Goal: Transaction & Acquisition: Purchase product/service

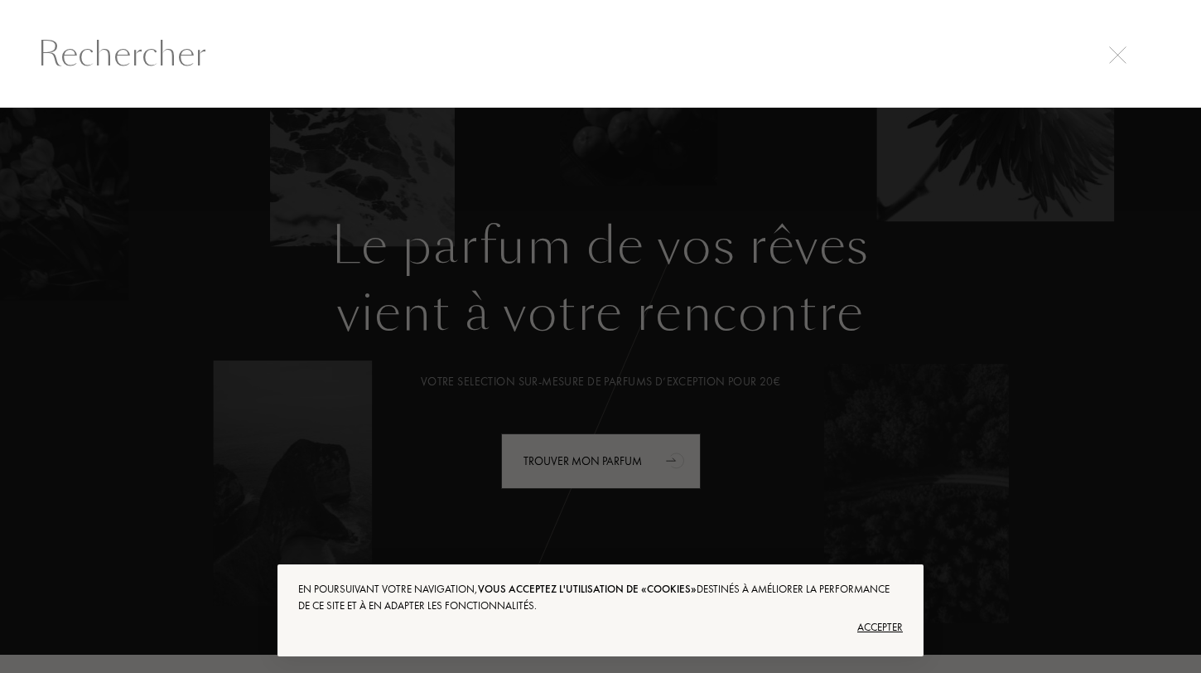
select select "FR"
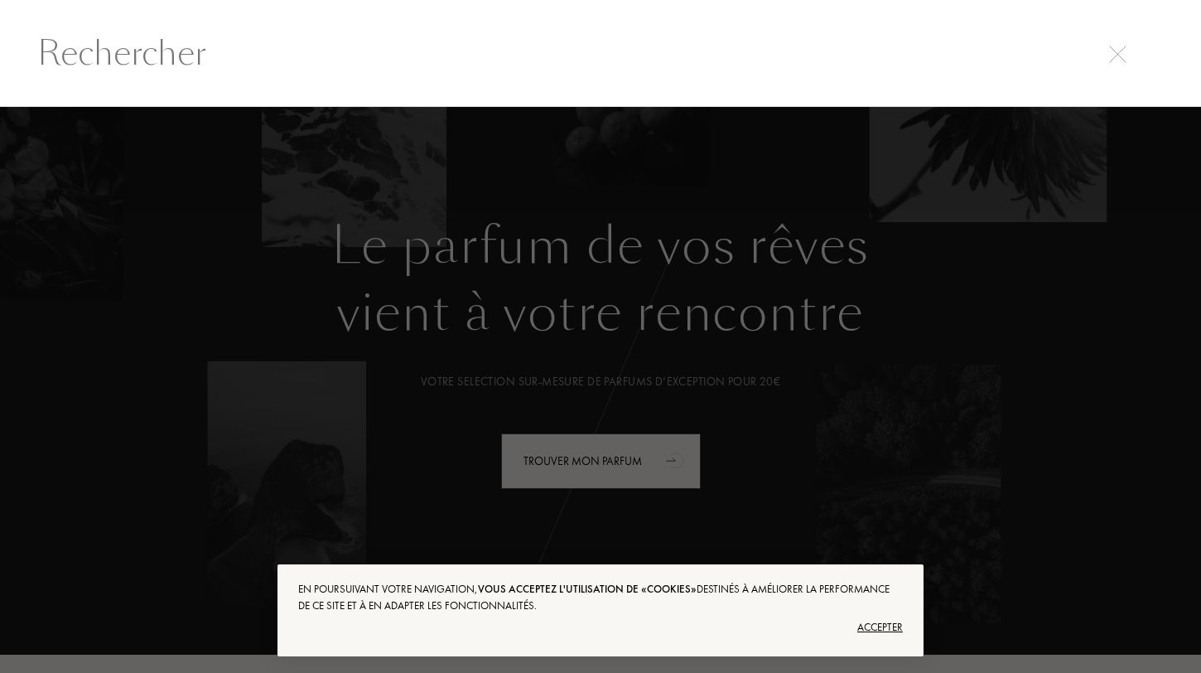
click at [597, 82] on div at bounding box center [600, 53] width 1201 height 108
click at [569, 62] on input "text" at bounding box center [600, 53] width 1193 height 50
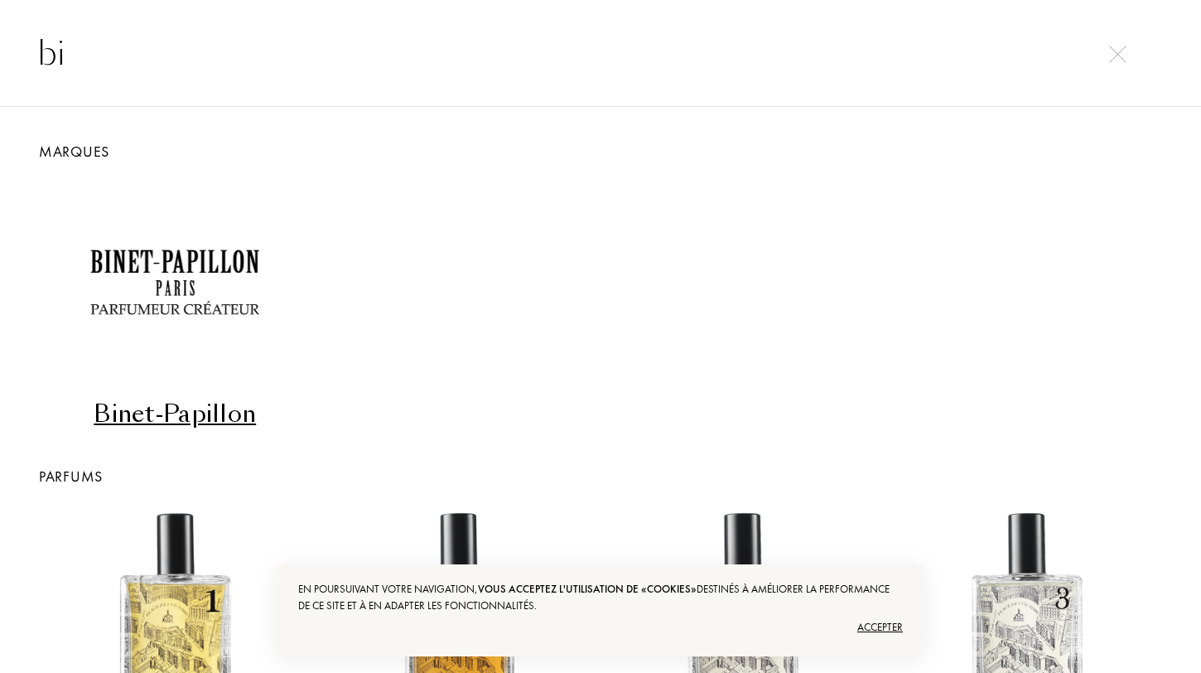
type input "b"
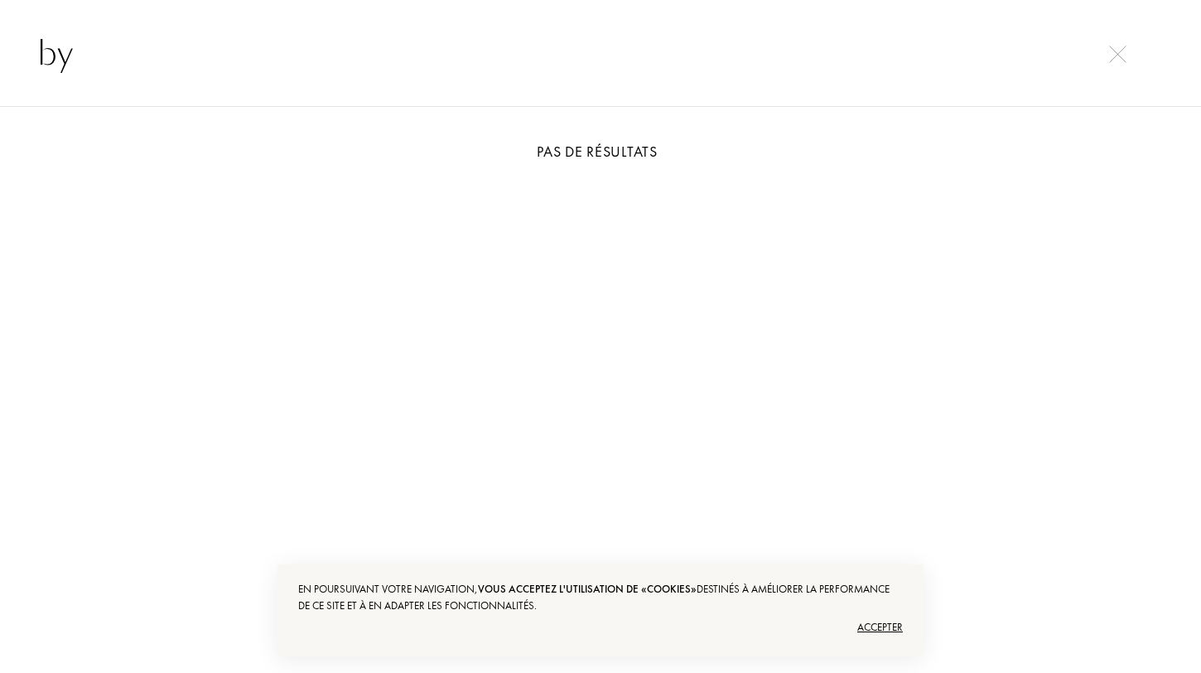
type input "b"
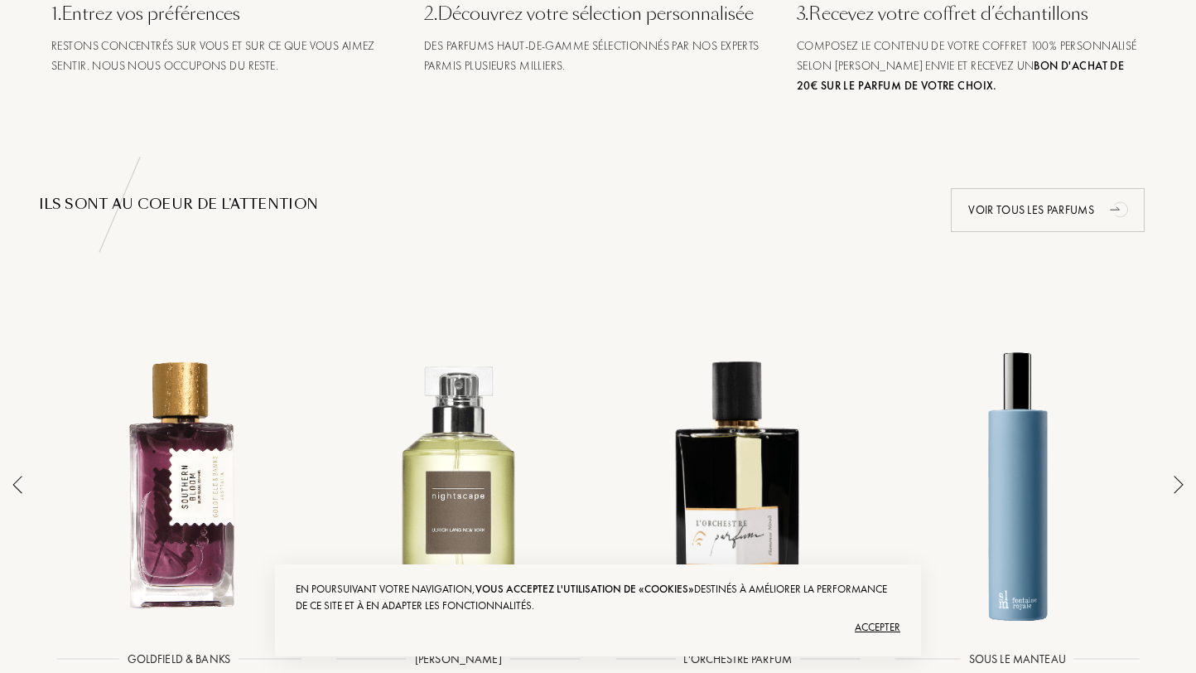
scroll to position [898, 0]
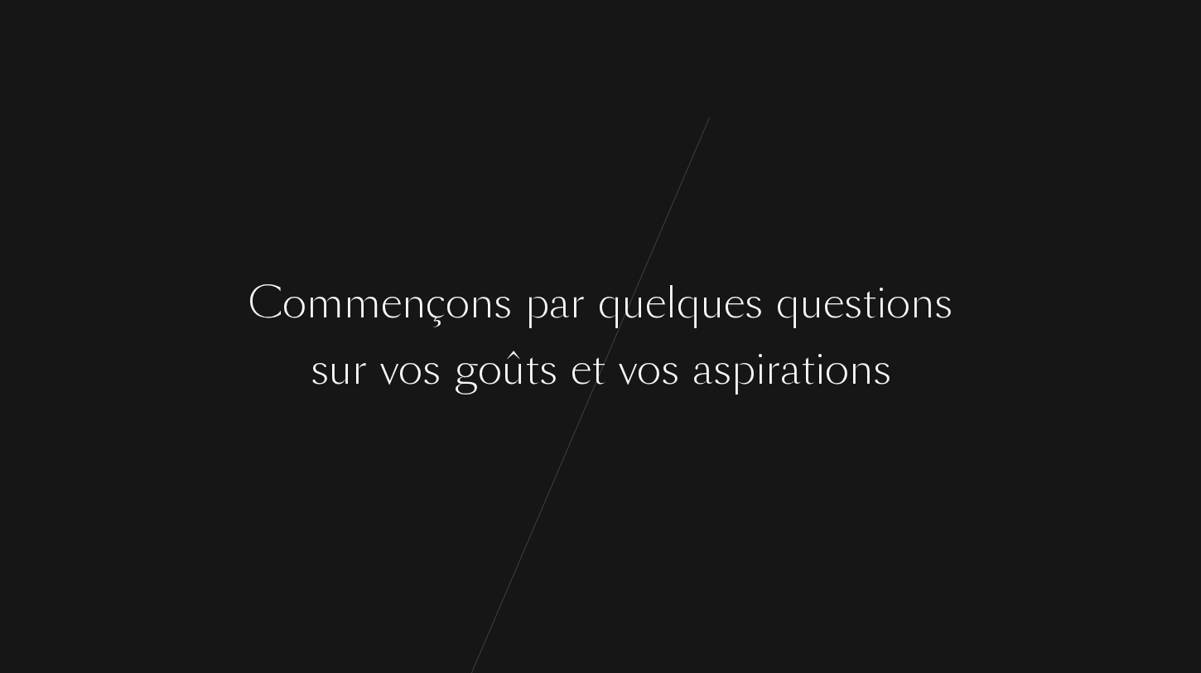
click at [655, 394] on div "o" at bounding box center [649, 370] width 24 height 62
click at [616, 334] on div "q" at bounding box center [610, 304] width 24 height 62
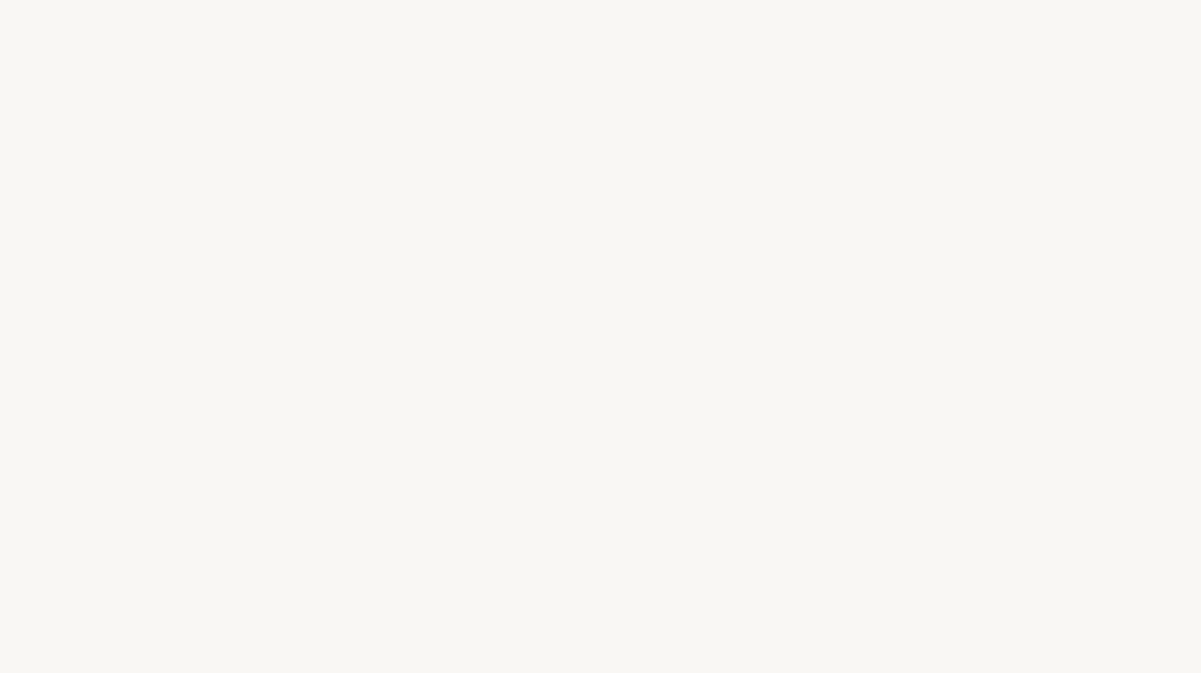
click at [616, 334] on div "q" at bounding box center [610, 304] width 24 height 62
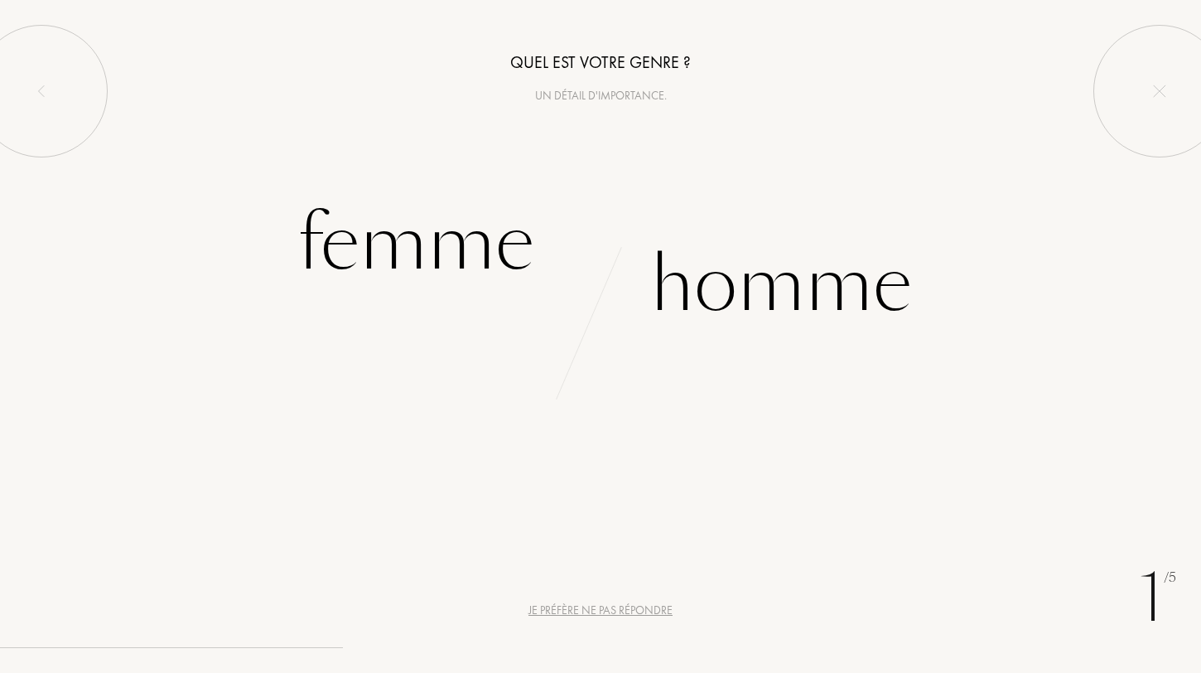
click at [605, 348] on div "1 /5 Je préfère ne pas répondre Quel est votre genre ? Un détail d'importance. …" at bounding box center [600, 336] width 1201 height 673
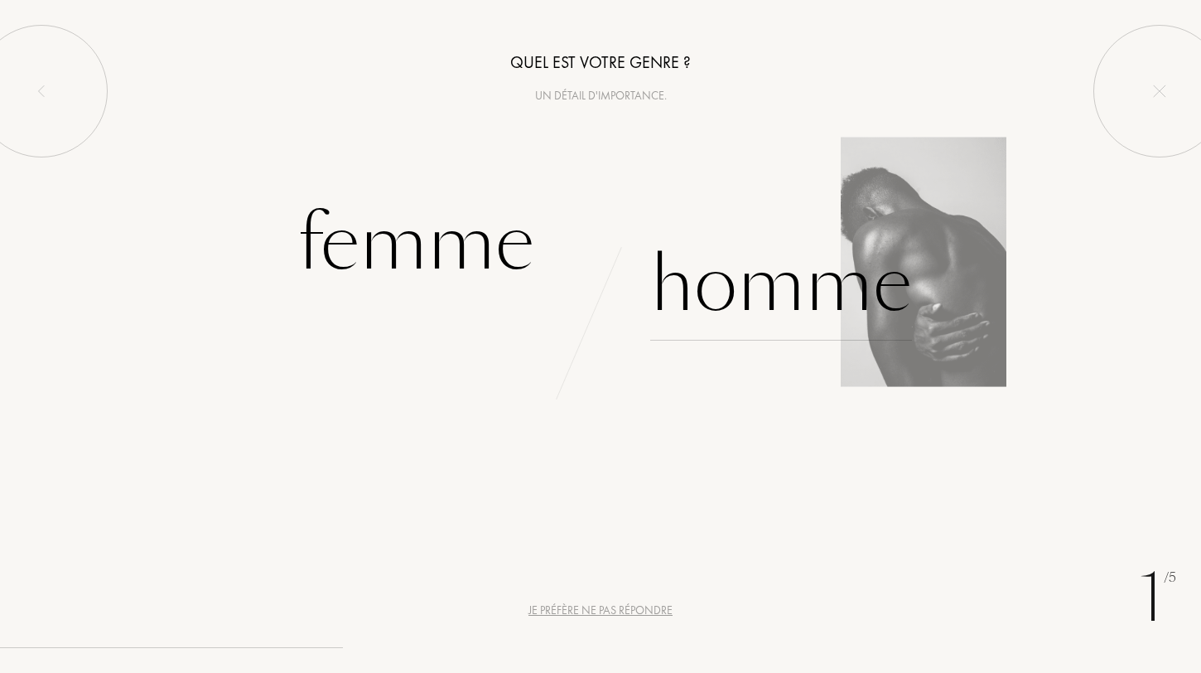
click at [720, 286] on div "Homme" at bounding box center [781, 285] width 262 height 112
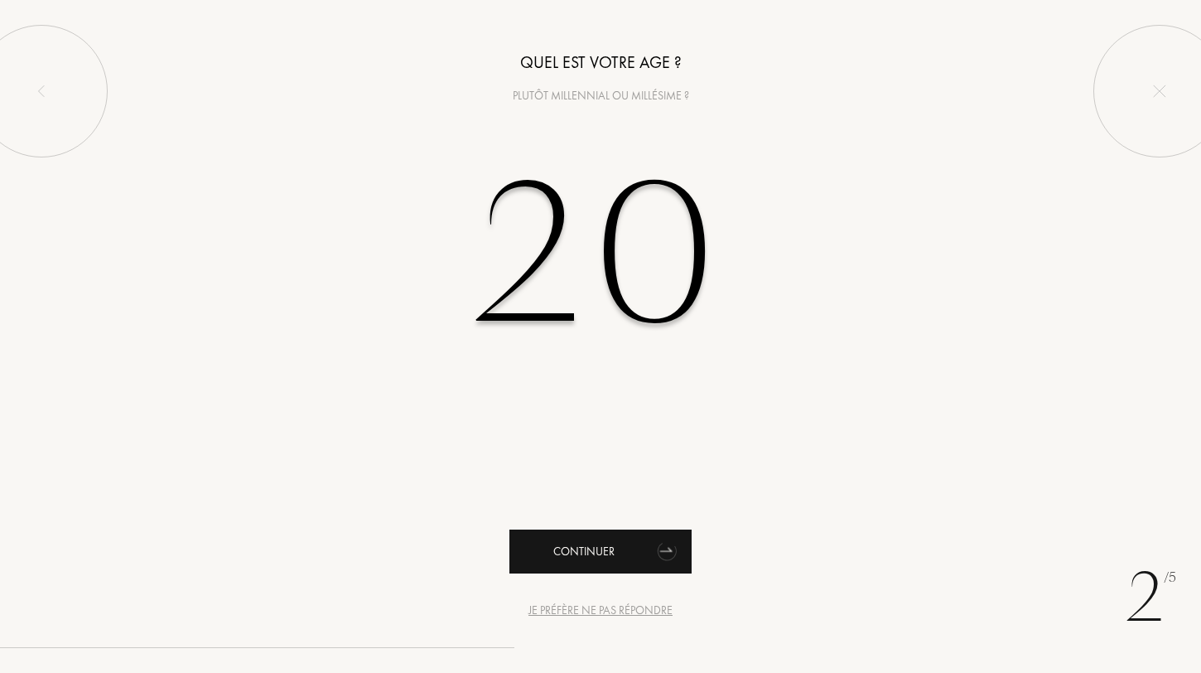
type input "20"
click at [598, 549] on div "Continuer" at bounding box center [601, 551] width 182 height 44
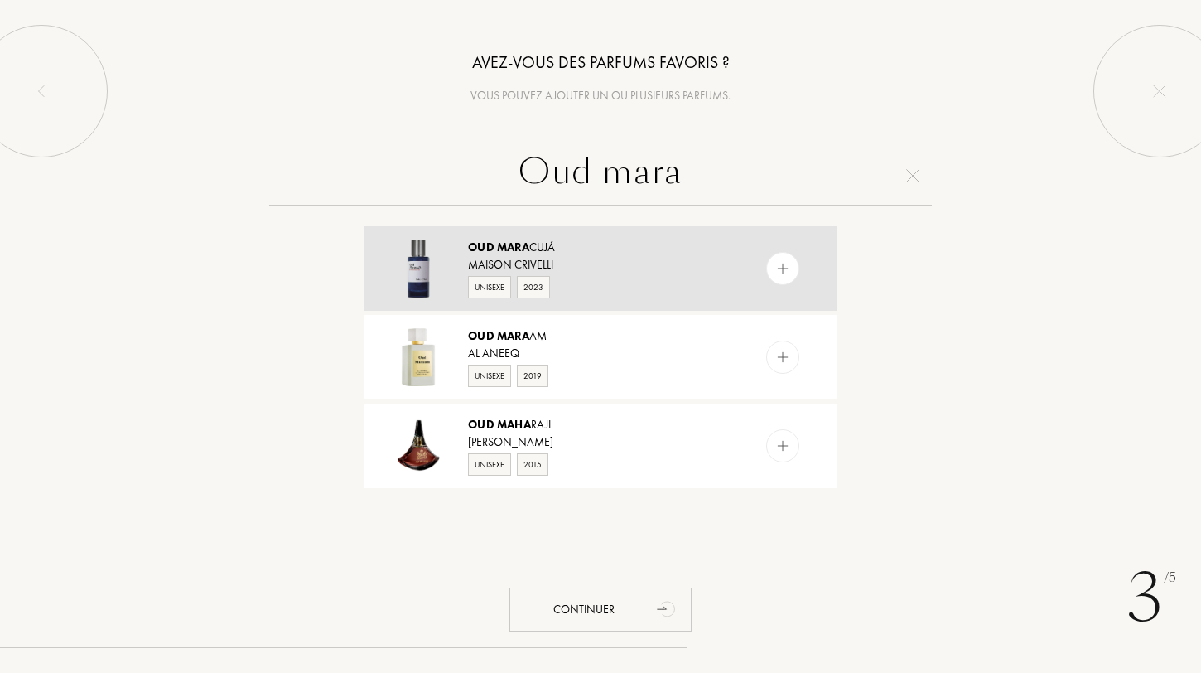
type input "Oud mara"
click at [769, 268] on div at bounding box center [782, 268] width 33 height 33
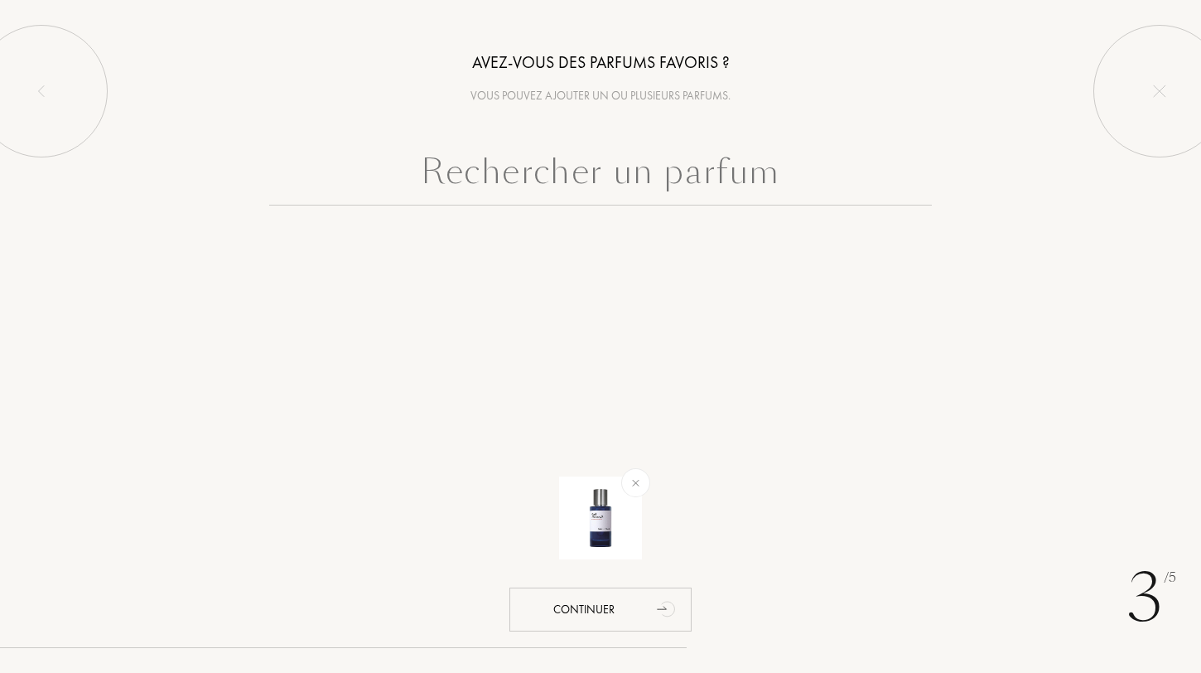
click at [659, 173] on input "text" at bounding box center [600, 176] width 663 height 60
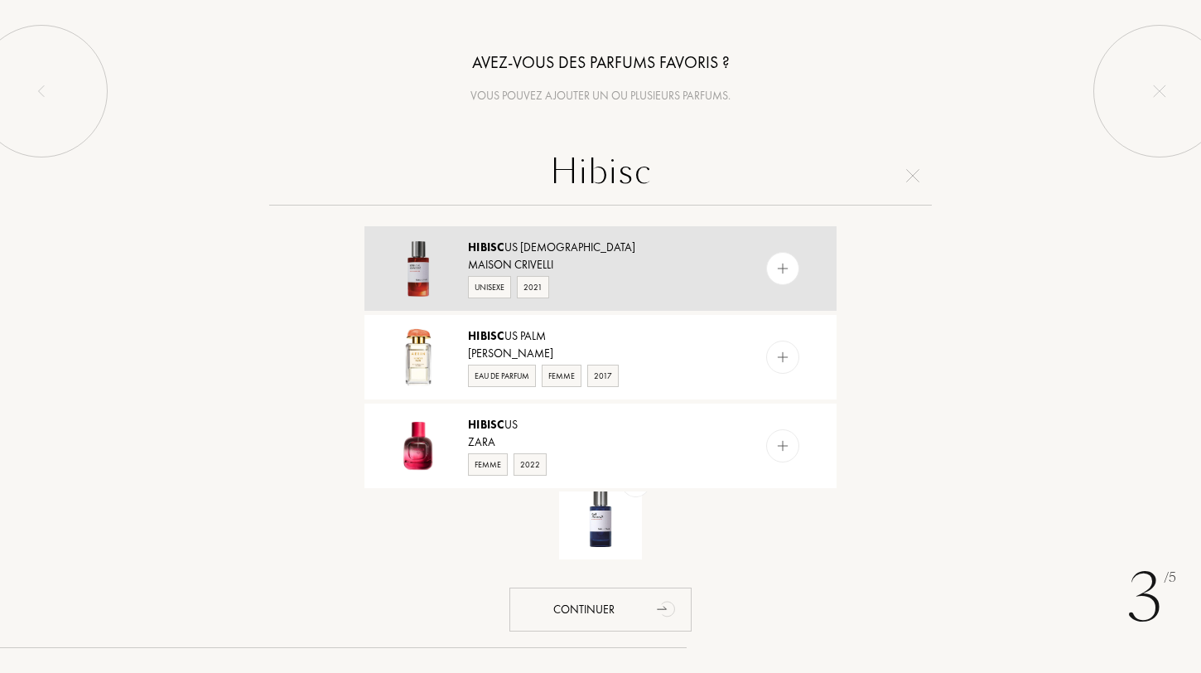
type input "Hibisc"
click at [776, 269] on img at bounding box center [784, 269] width 16 height 16
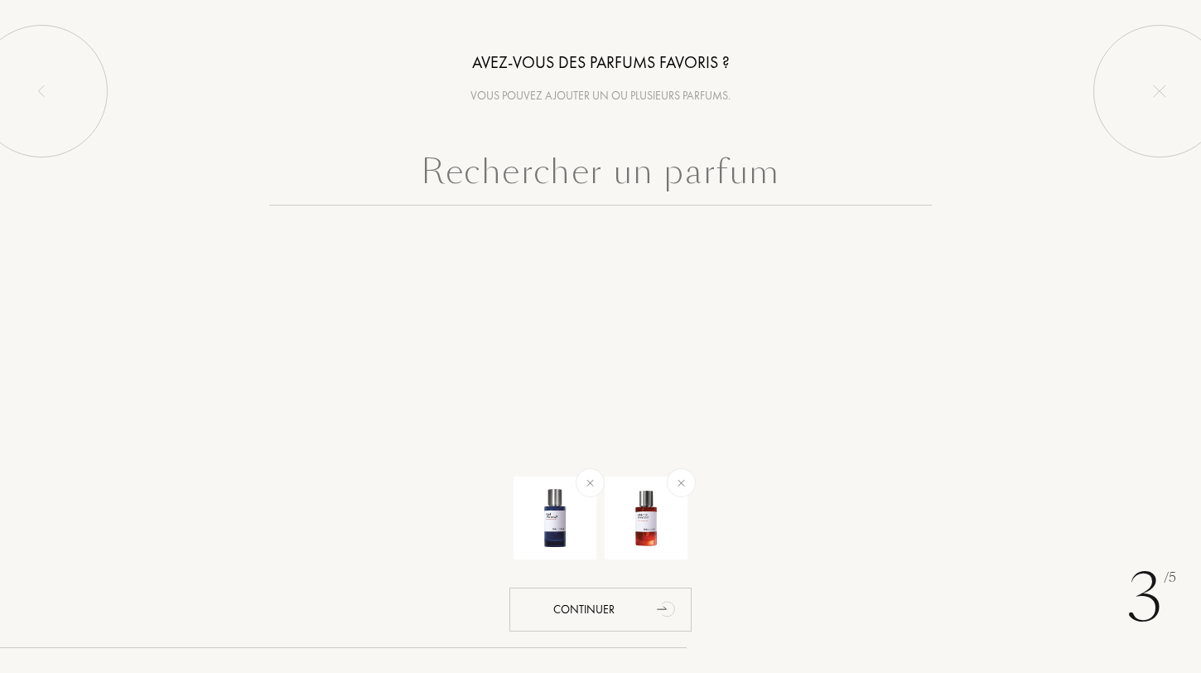
click at [673, 171] on input "text" at bounding box center [600, 176] width 663 height 60
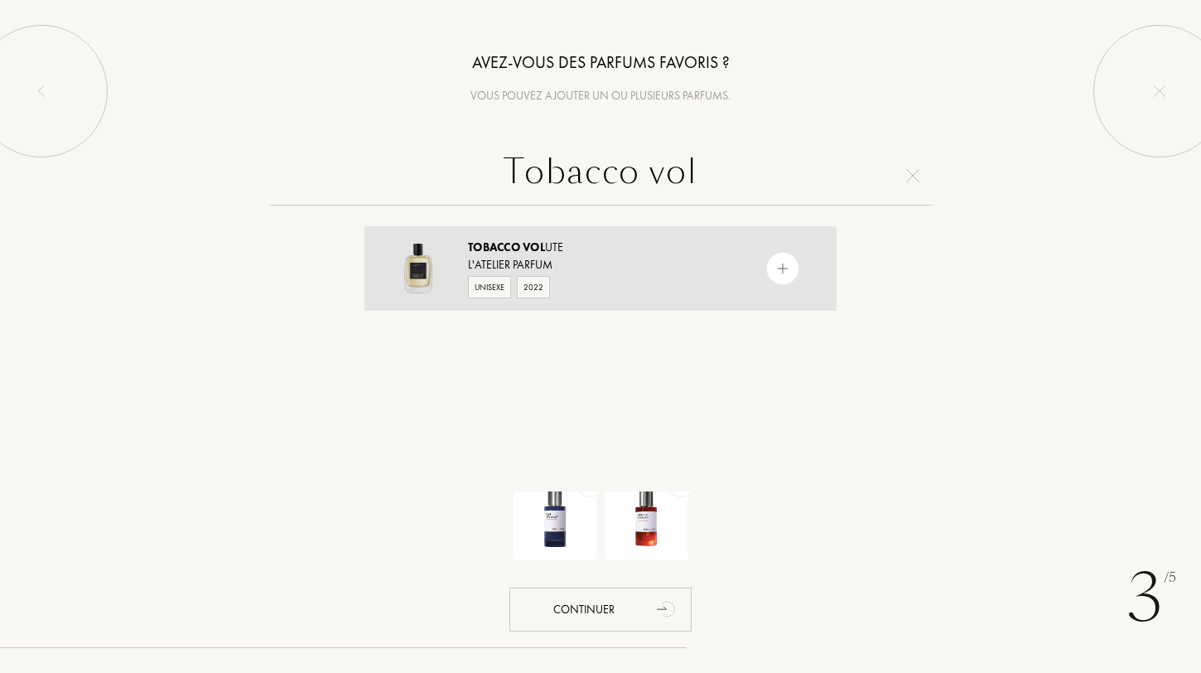
type input "Tobacco vol"
click at [778, 263] on img at bounding box center [784, 269] width 16 height 16
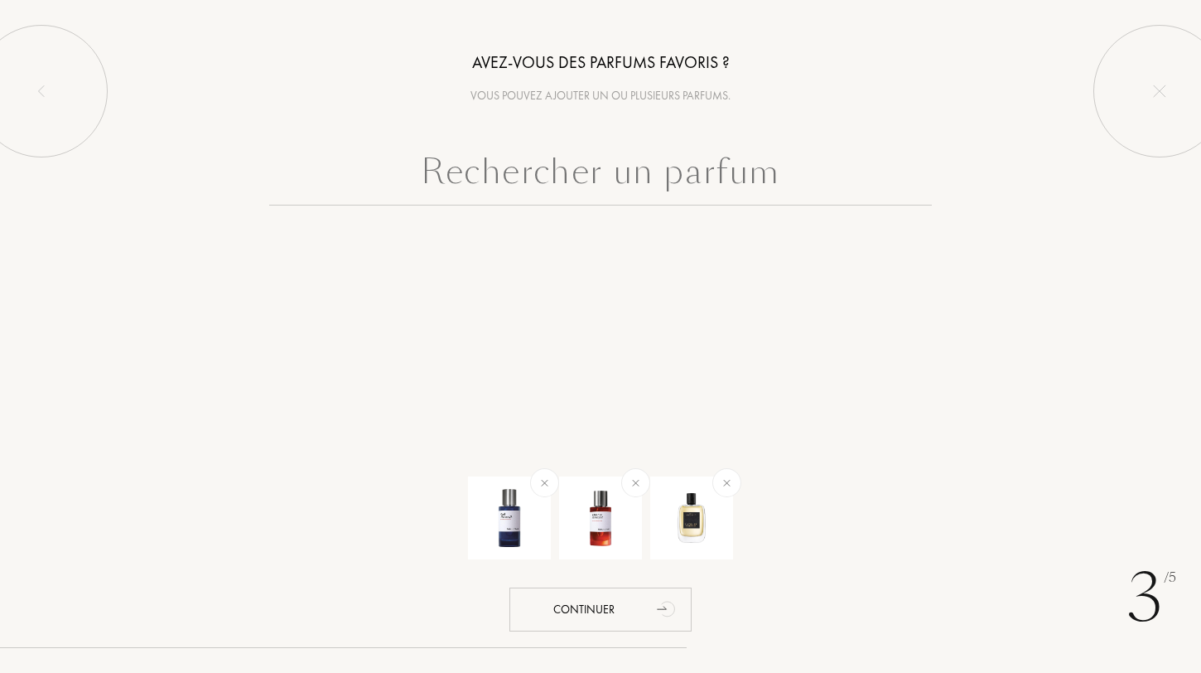
click at [706, 168] on input "text" at bounding box center [600, 176] width 663 height 60
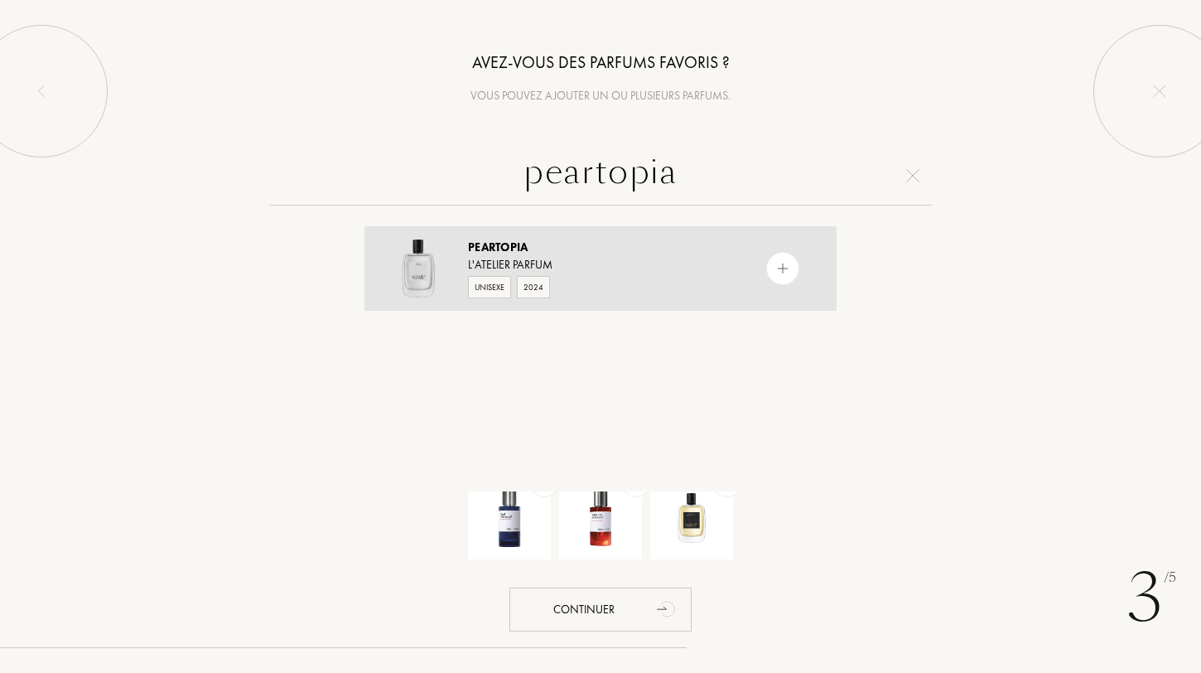
type input "peartopia"
click at [780, 265] on img at bounding box center [784, 269] width 16 height 16
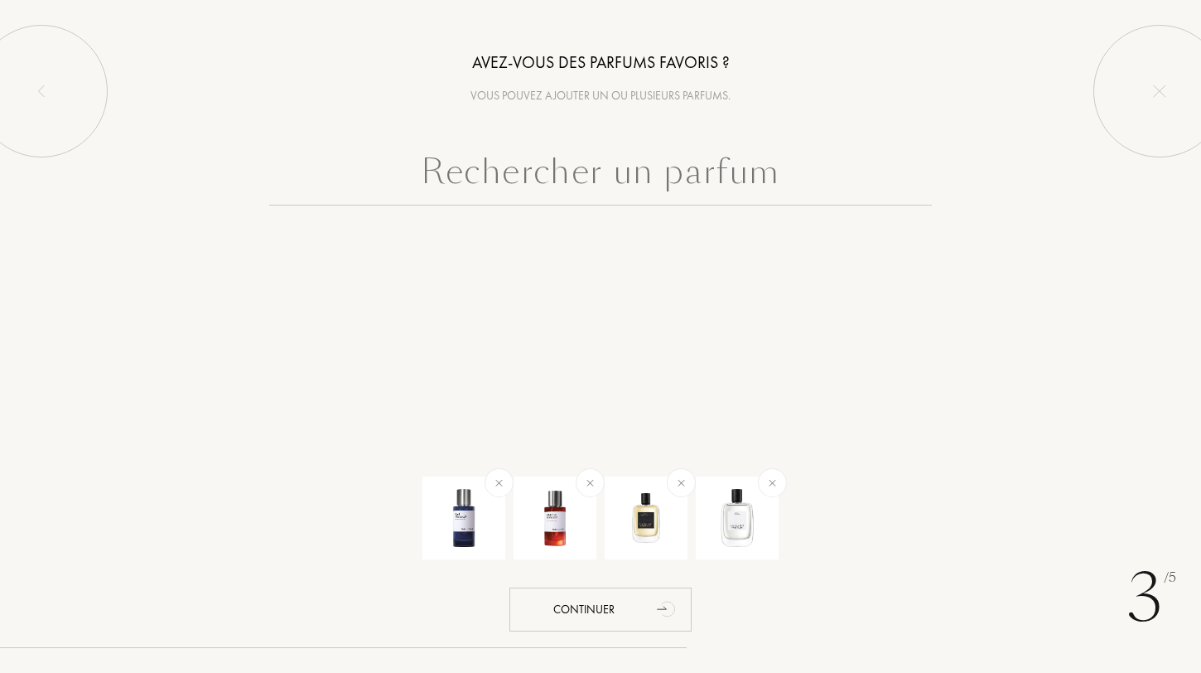
click at [695, 181] on input "text" at bounding box center [600, 176] width 663 height 60
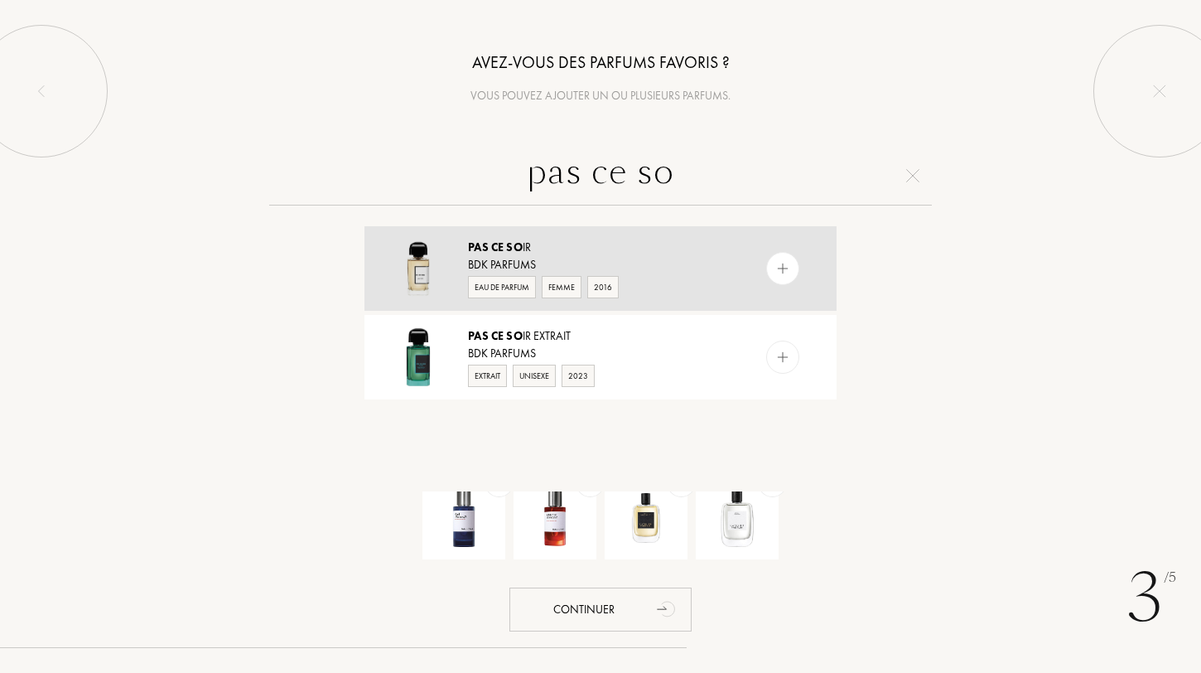
type input "pas ce so"
click at [787, 265] on img at bounding box center [784, 269] width 16 height 16
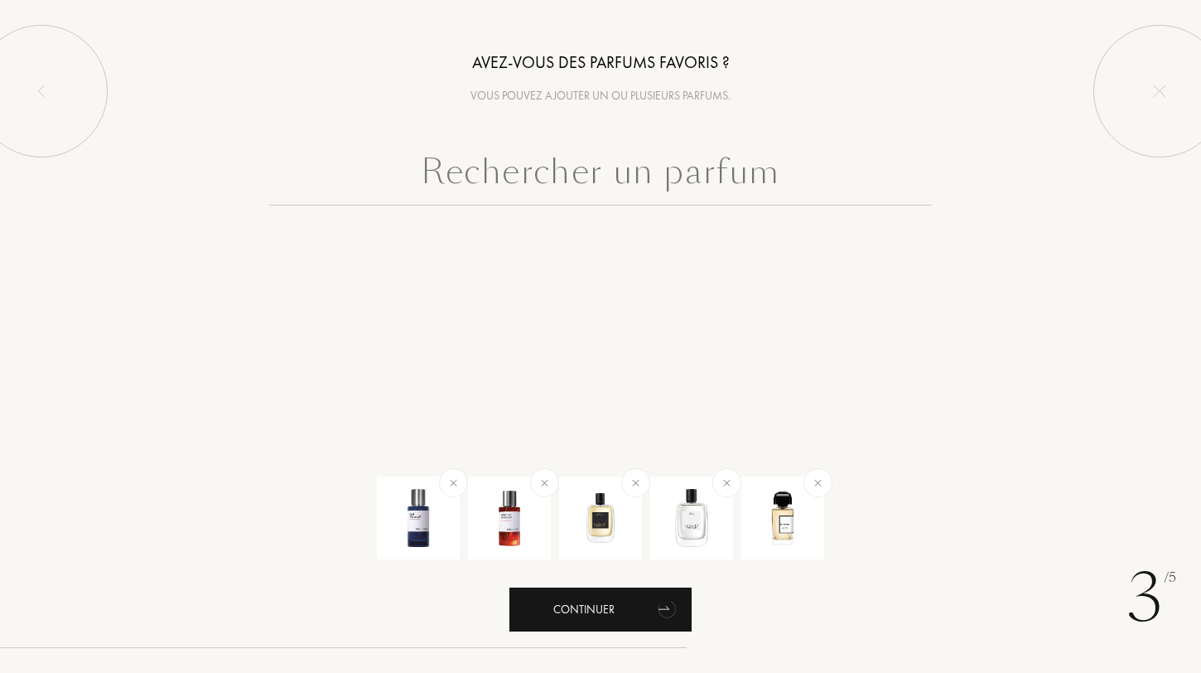
click at [635, 598] on div "Continuer" at bounding box center [601, 609] width 182 height 44
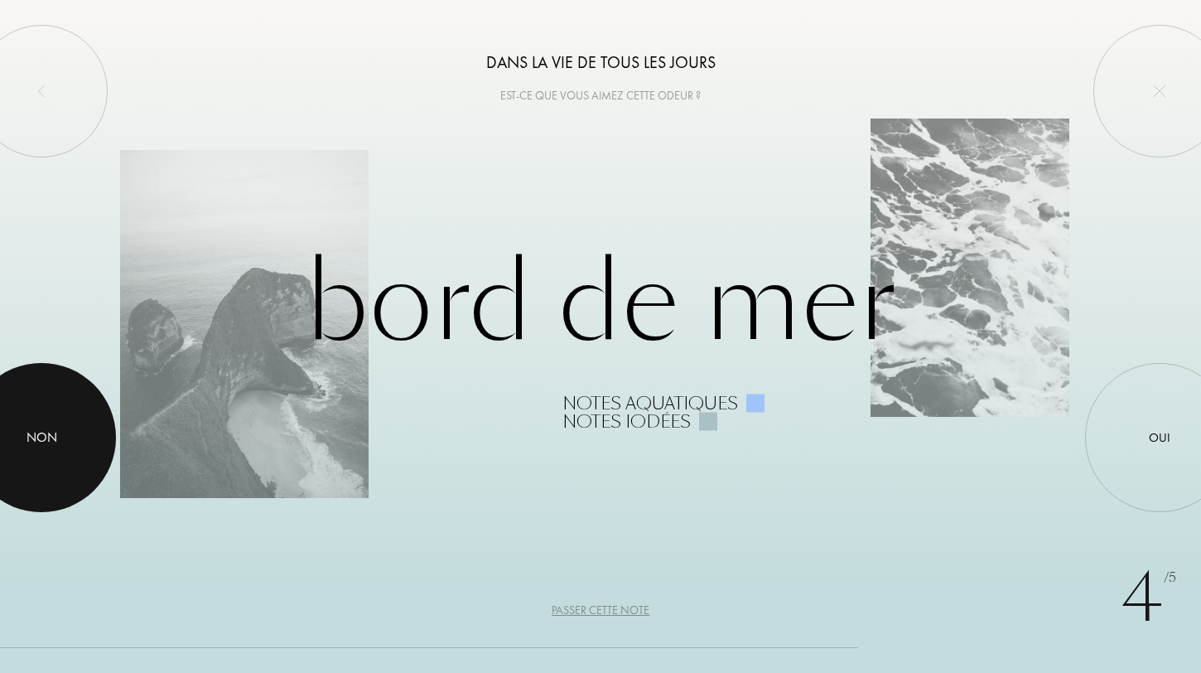
click at [27, 418] on div at bounding box center [41, 437] width 149 height 149
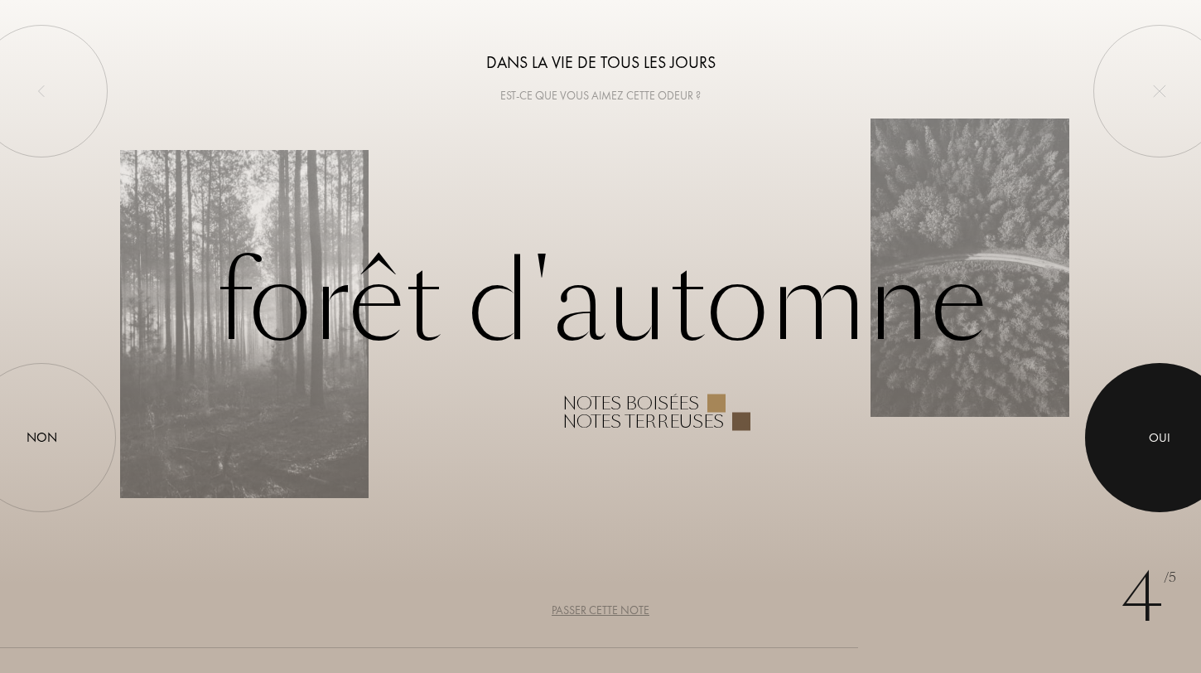
click at [1135, 419] on div at bounding box center [1159, 437] width 149 height 149
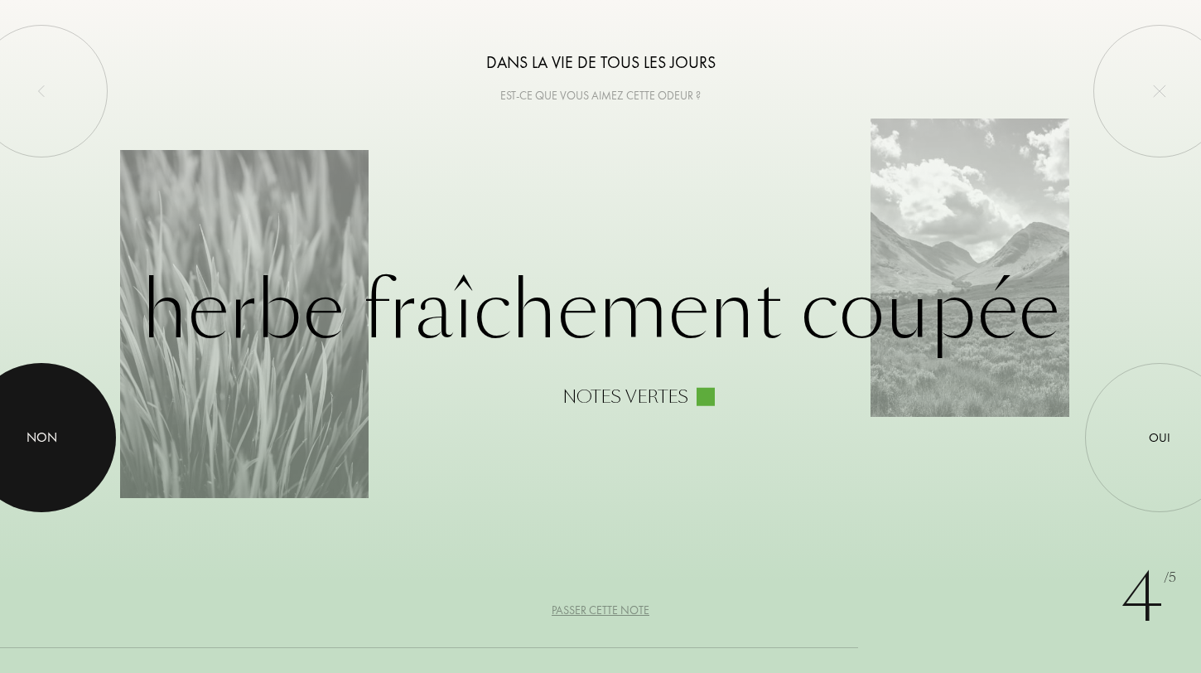
click at [63, 467] on div at bounding box center [41, 437] width 149 height 149
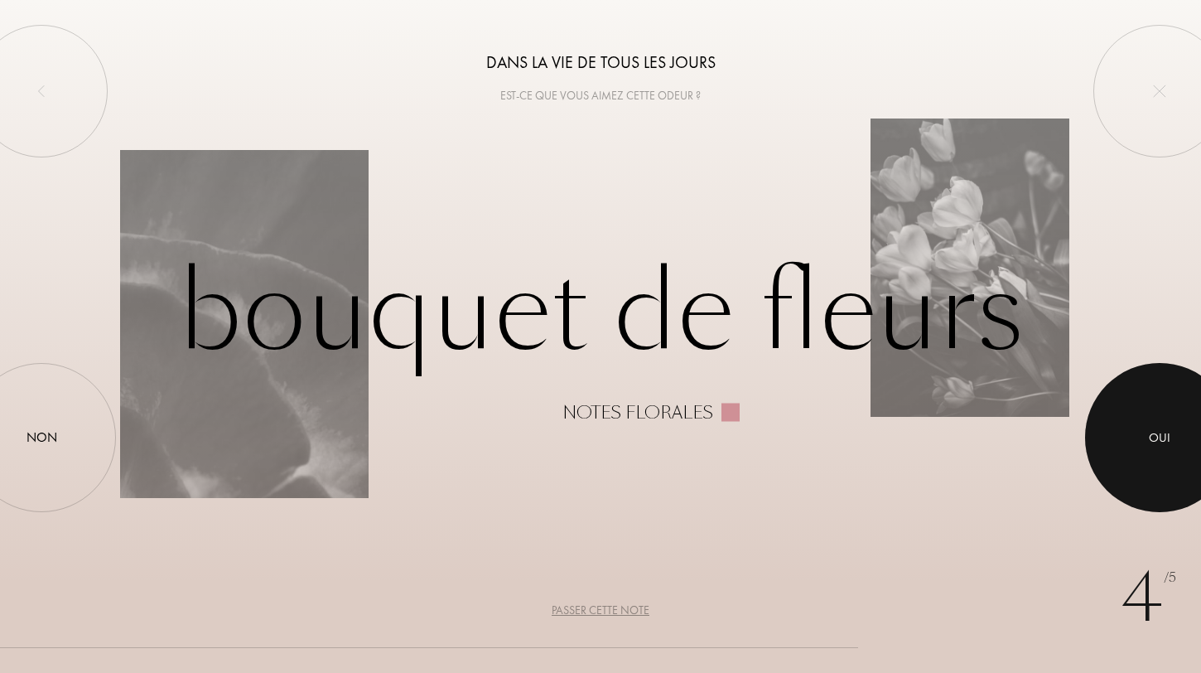
click at [1142, 441] on div at bounding box center [1159, 437] width 149 height 149
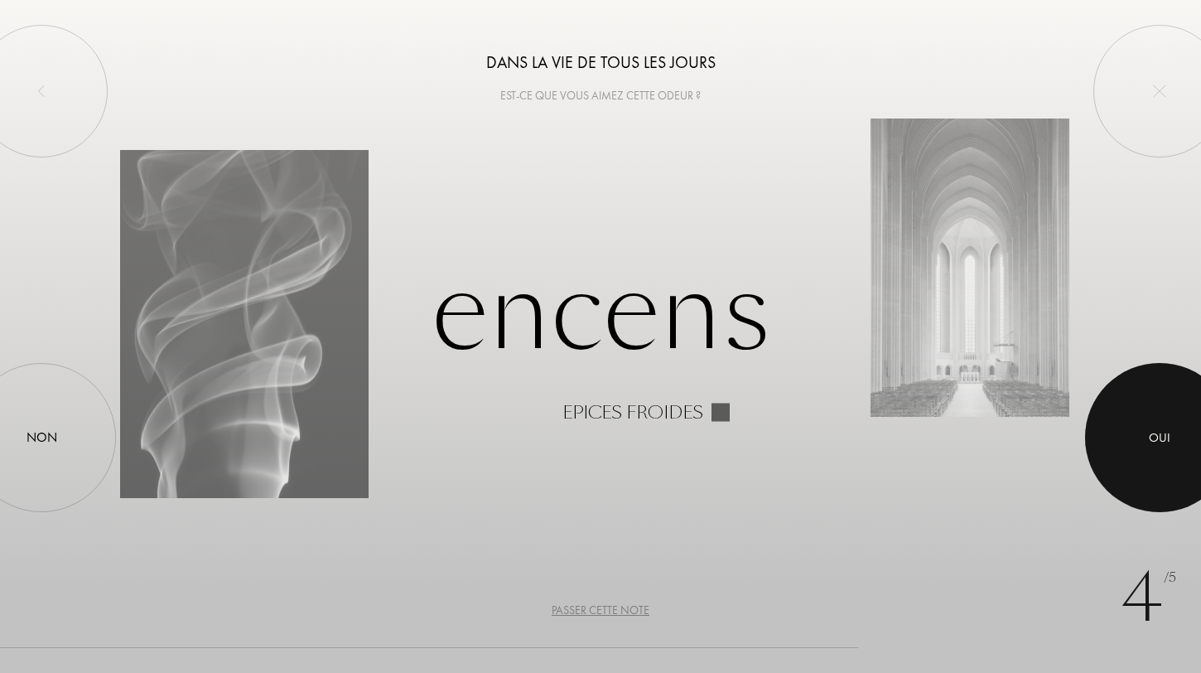
click at [1154, 409] on div at bounding box center [1159, 437] width 149 height 149
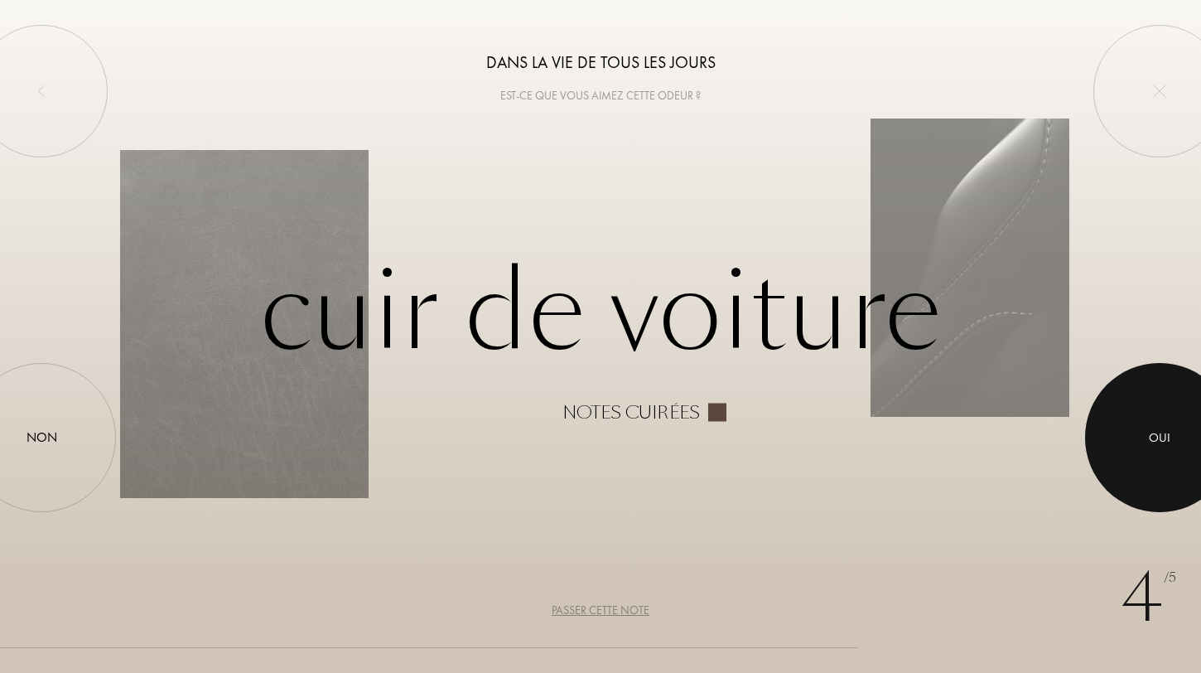
click at [1136, 461] on div at bounding box center [1159, 437] width 149 height 149
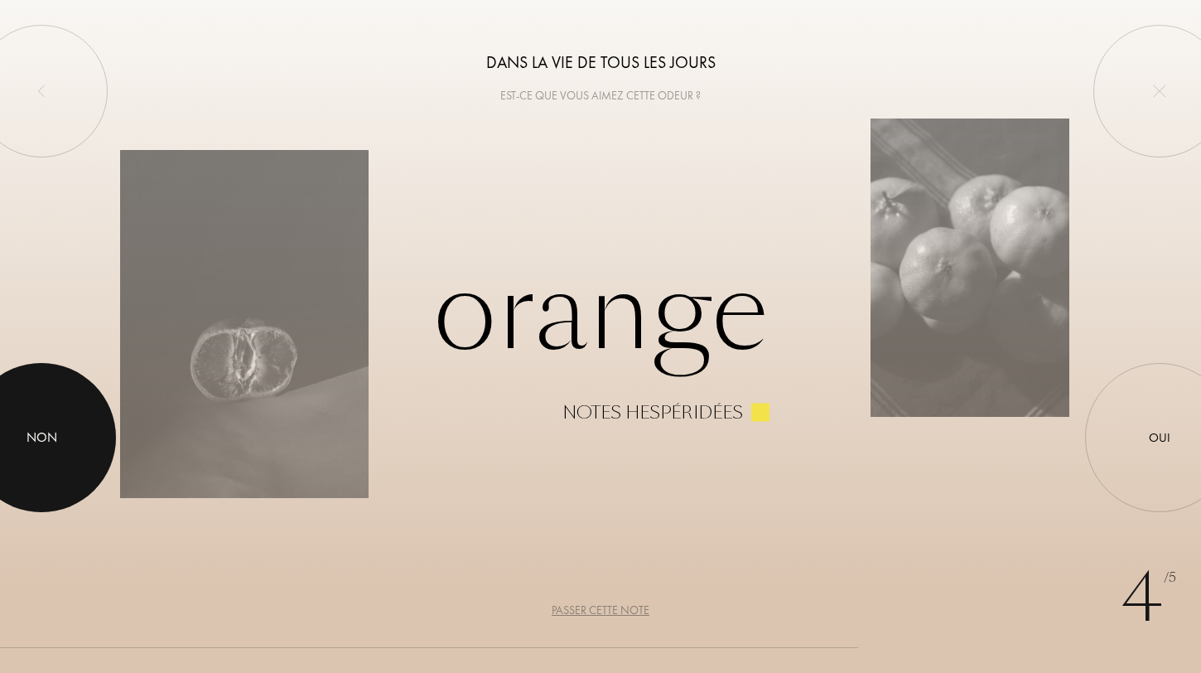
click at [60, 437] on div at bounding box center [41, 437] width 149 height 149
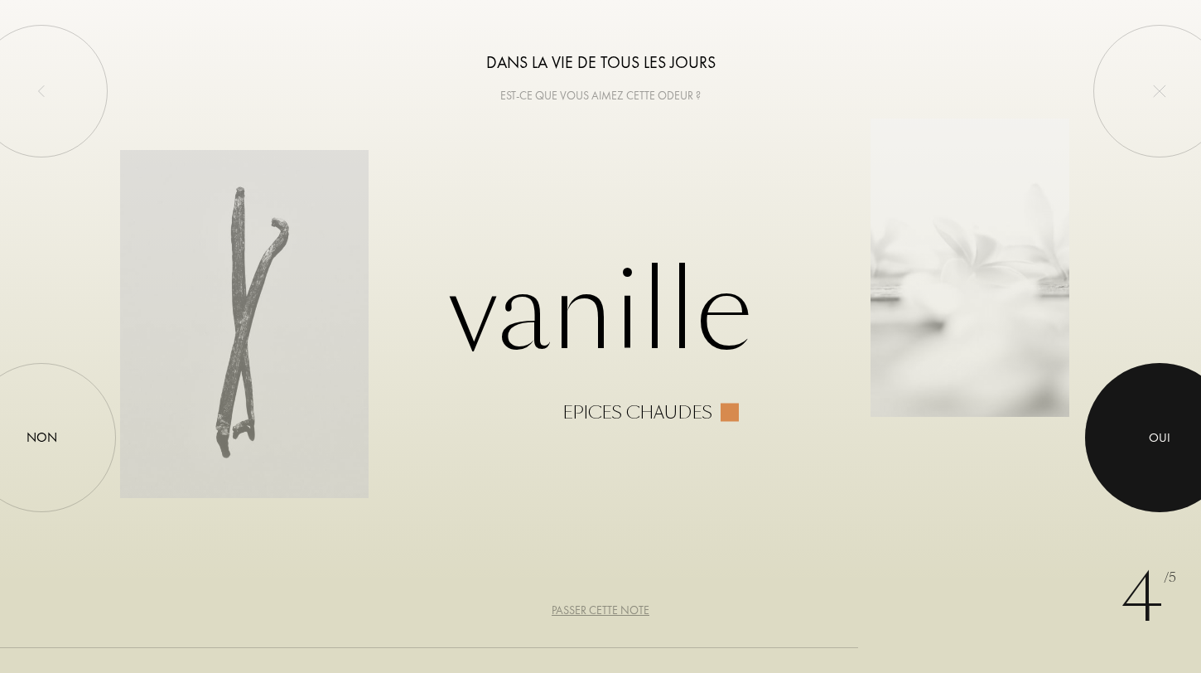
click at [1139, 457] on div at bounding box center [1159, 437] width 149 height 149
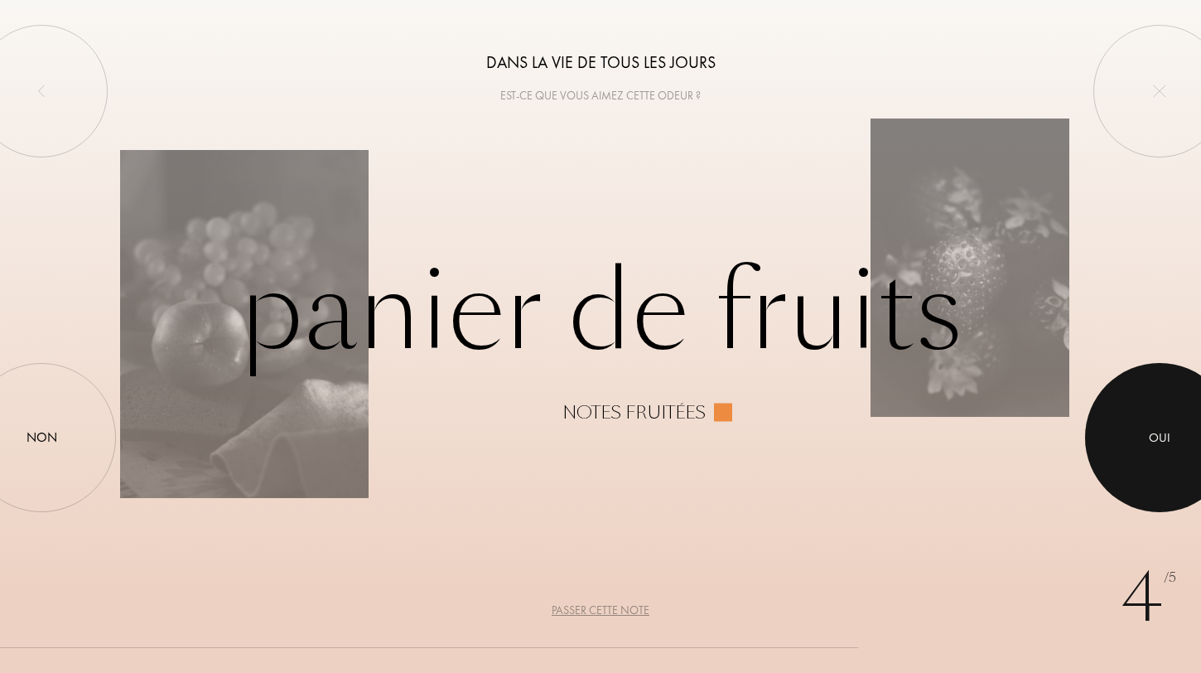
click at [1163, 497] on div at bounding box center [1159, 437] width 149 height 149
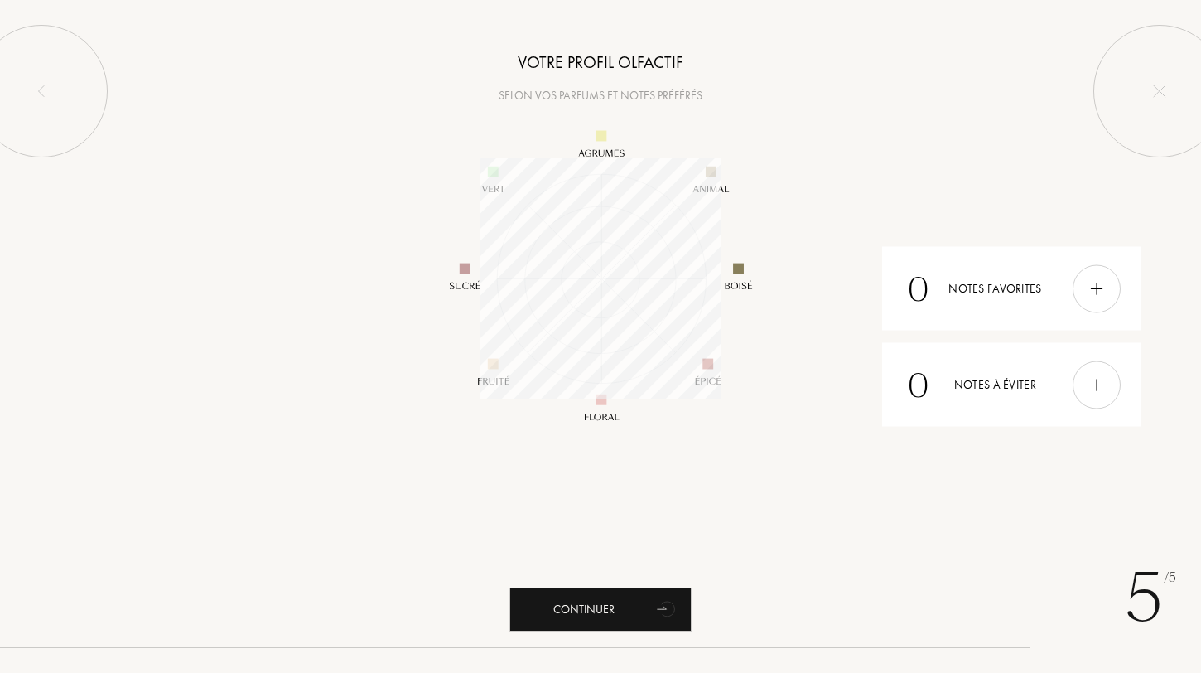
scroll to position [240, 240]
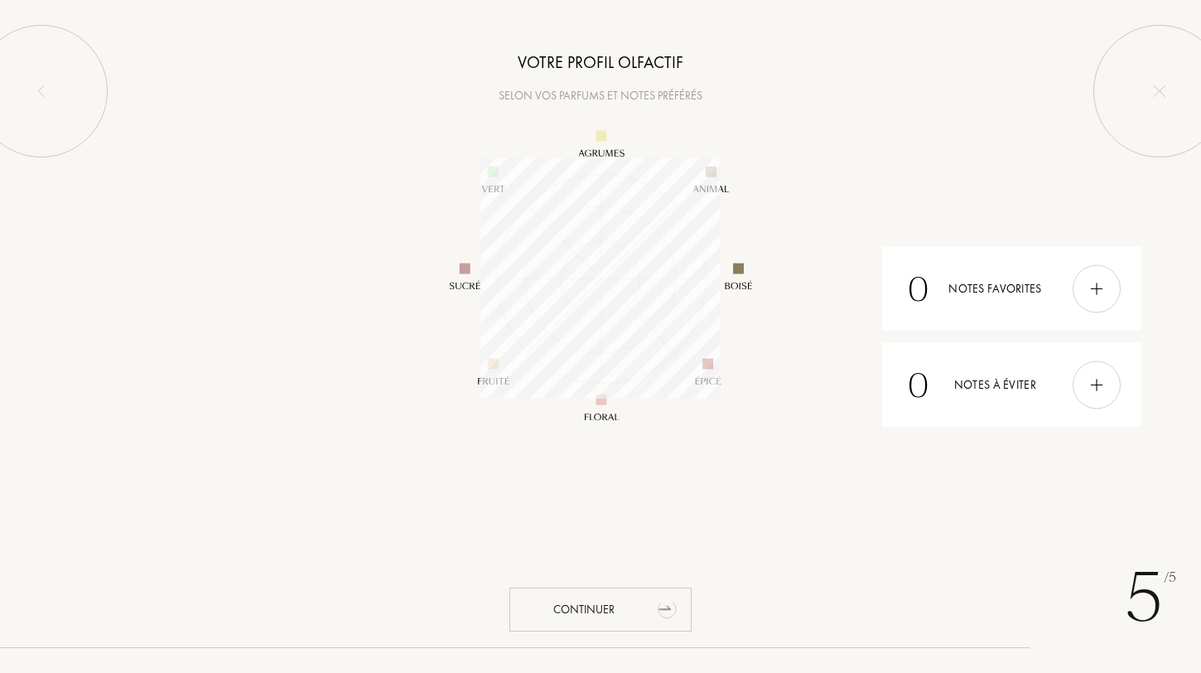
click at [632, 607] on div "Continuer" at bounding box center [601, 609] width 182 height 44
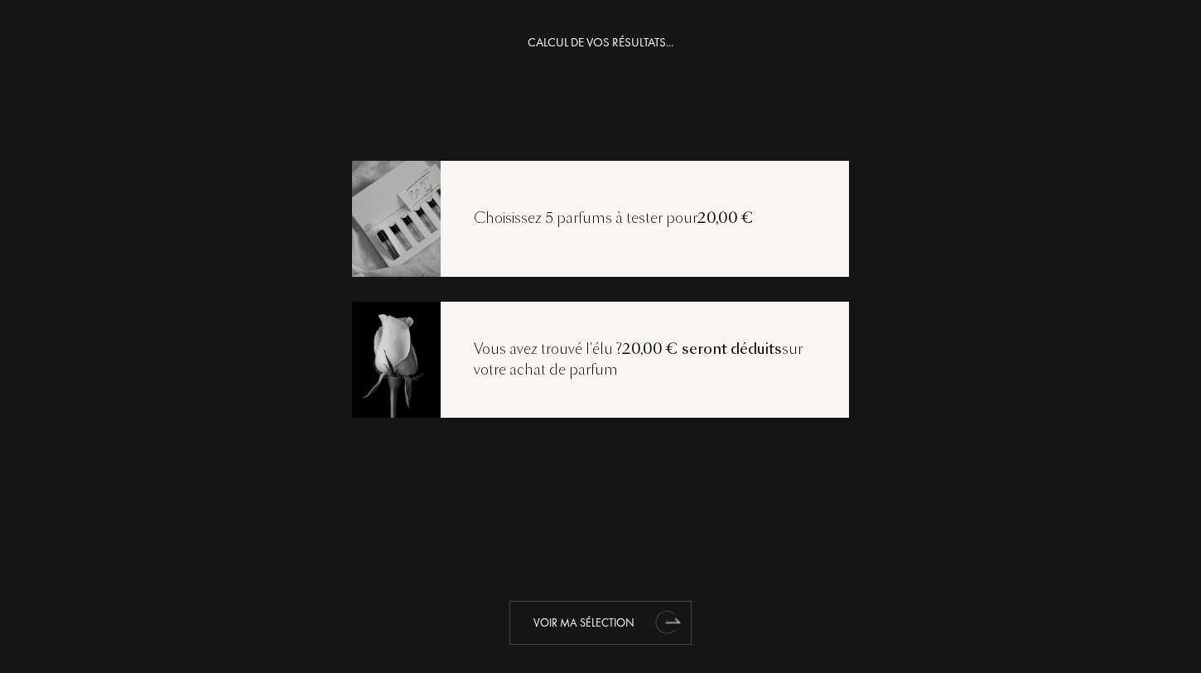
click at [603, 629] on div "Voir ma sélection" at bounding box center [601, 623] width 182 height 44
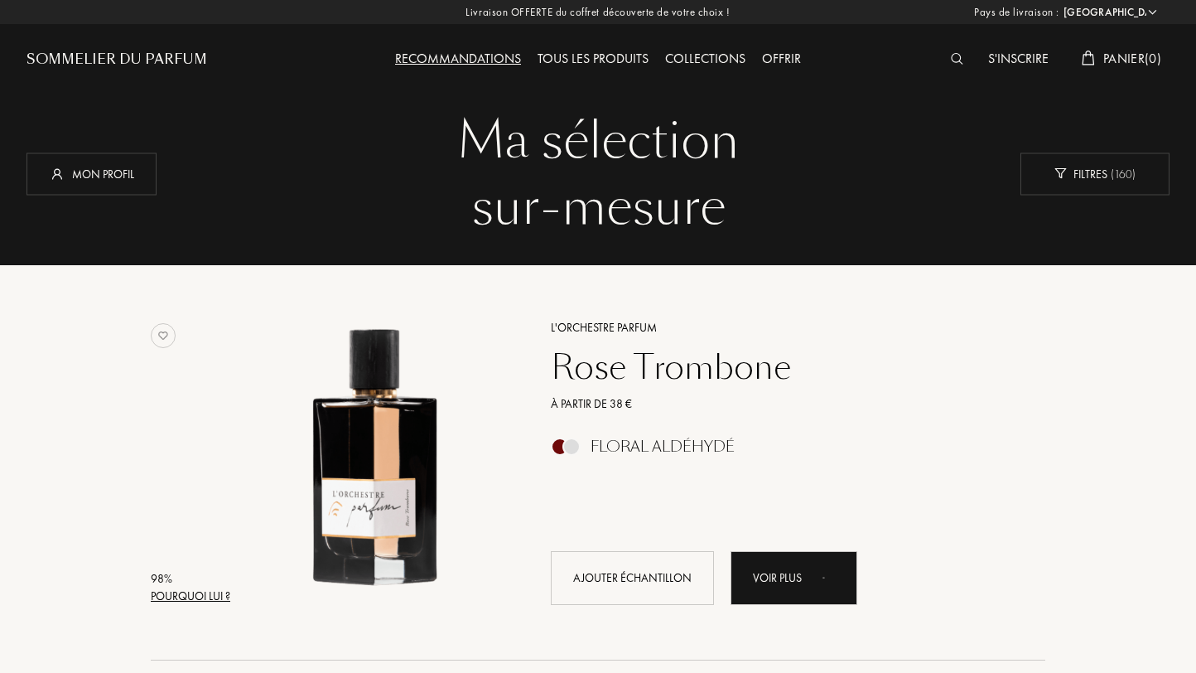
select select "FR"
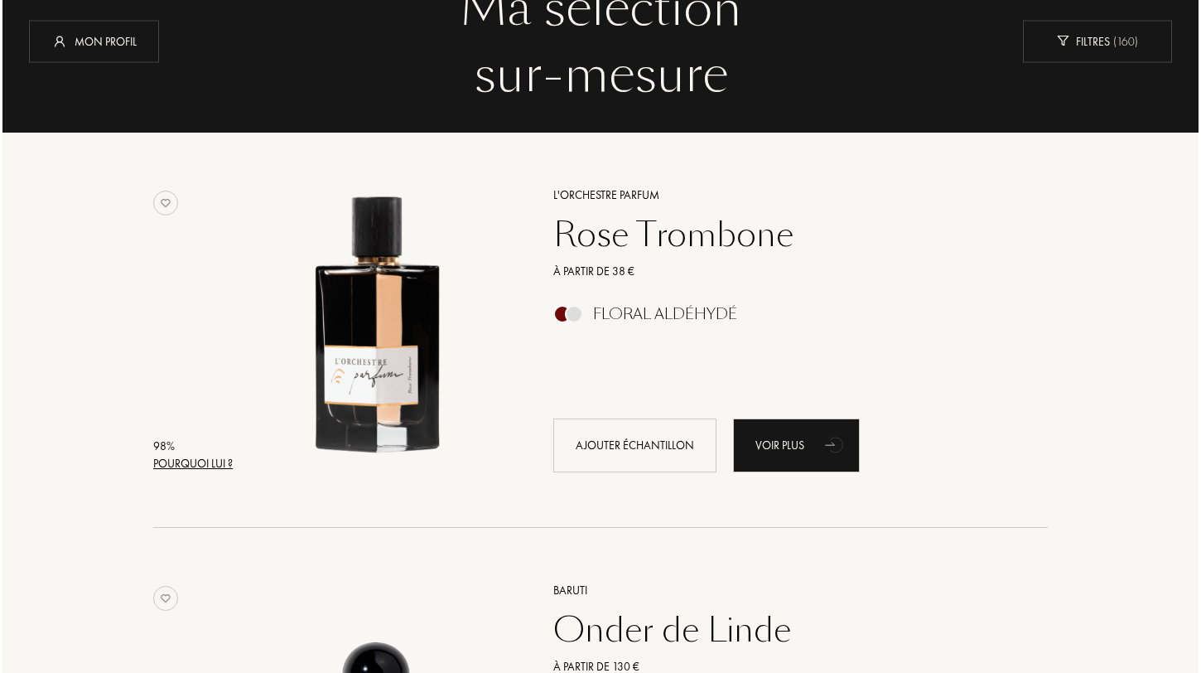
scroll to position [135, 0]
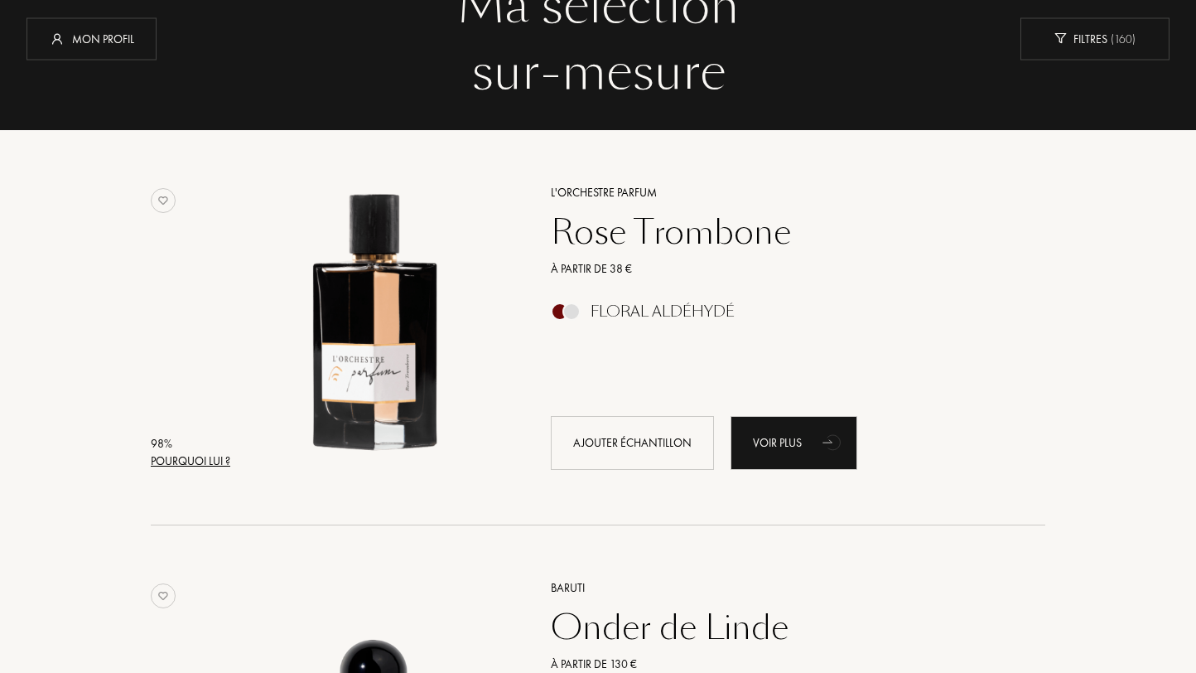
click at [205, 461] on div "Pourquoi lui ?" at bounding box center [191, 460] width 80 height 17
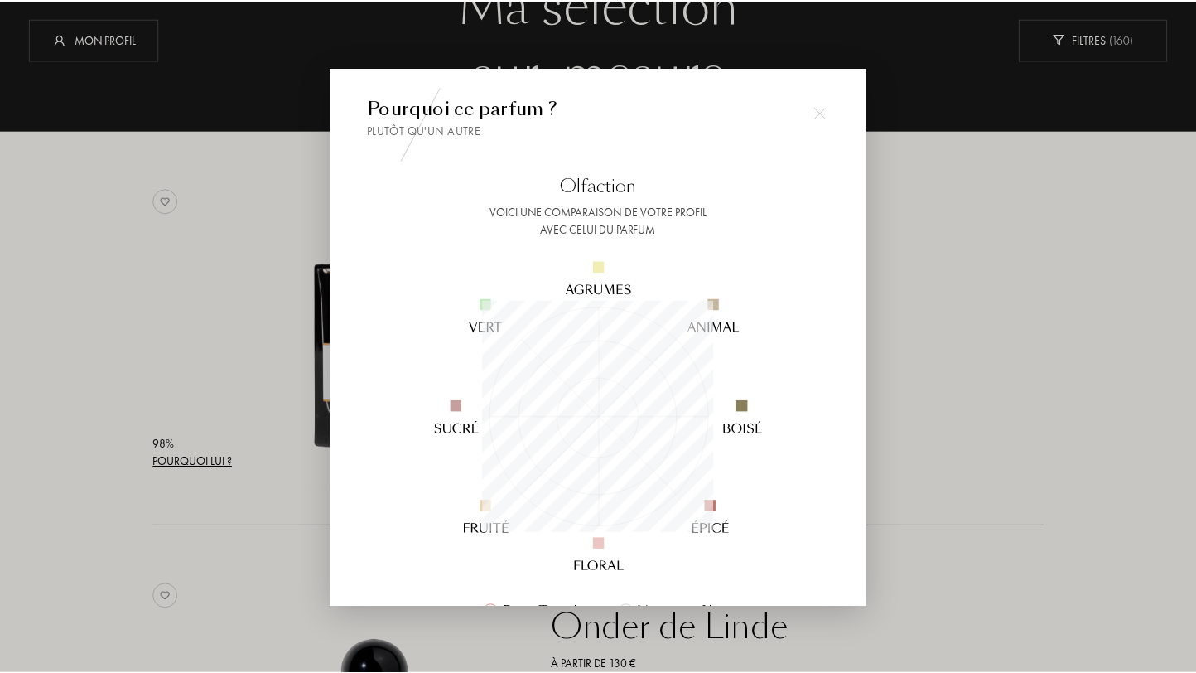
scroll to position [232, 232]
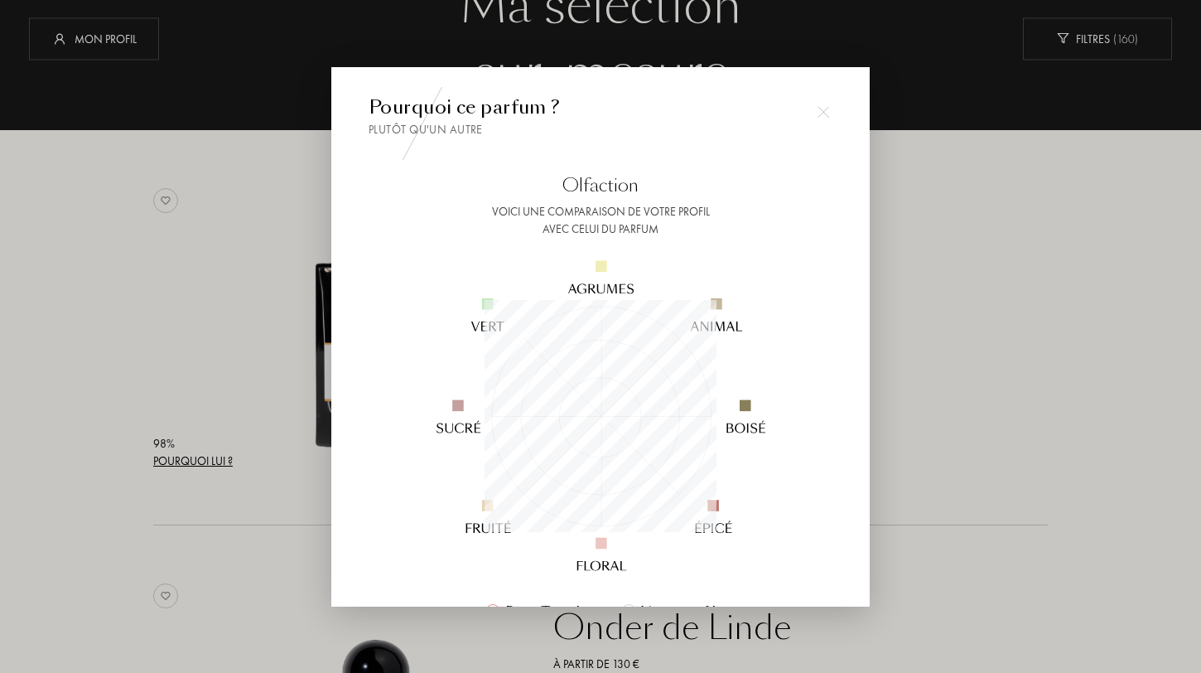
click at [297, 441] on div at bounding box center [600, 336] width 1201 height 673
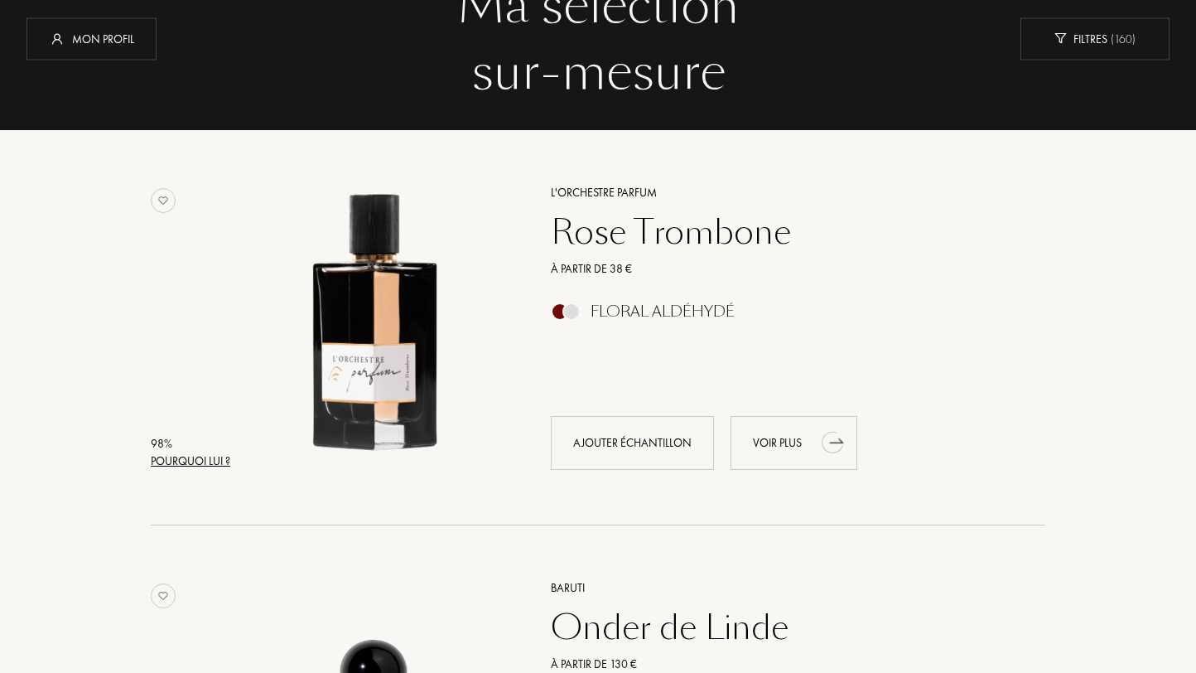
click at [778, 450] on div "Voir plus" at bounding box center [794, 443] width 127 height 54
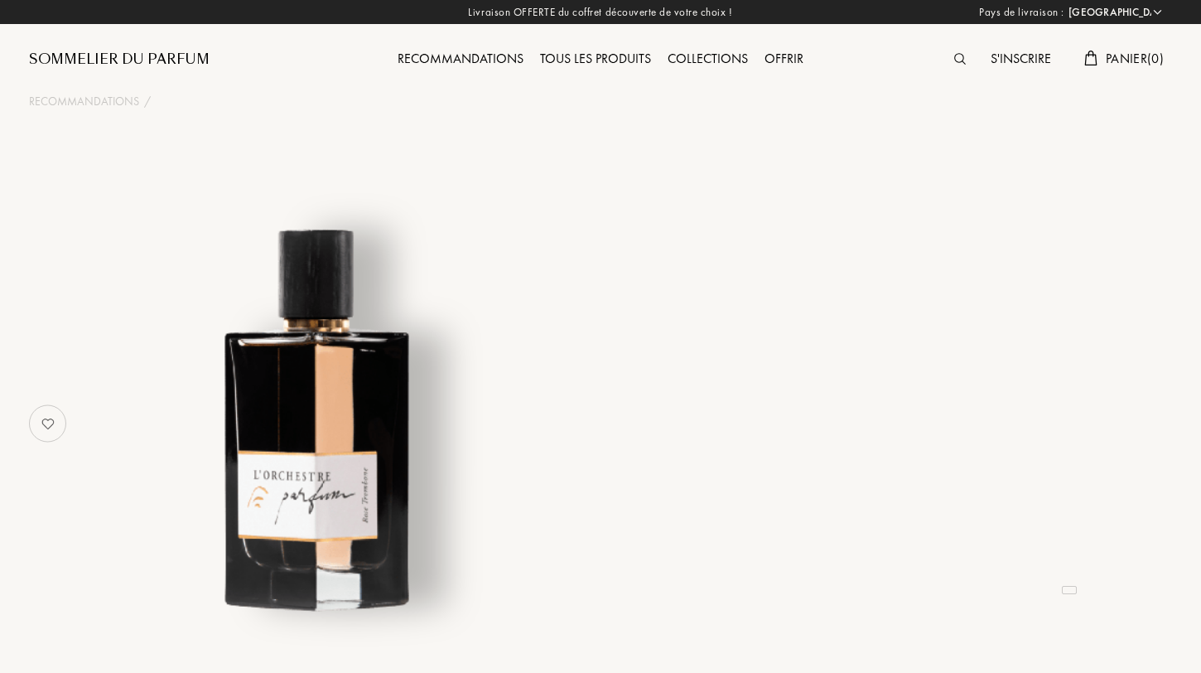
select select "FR"
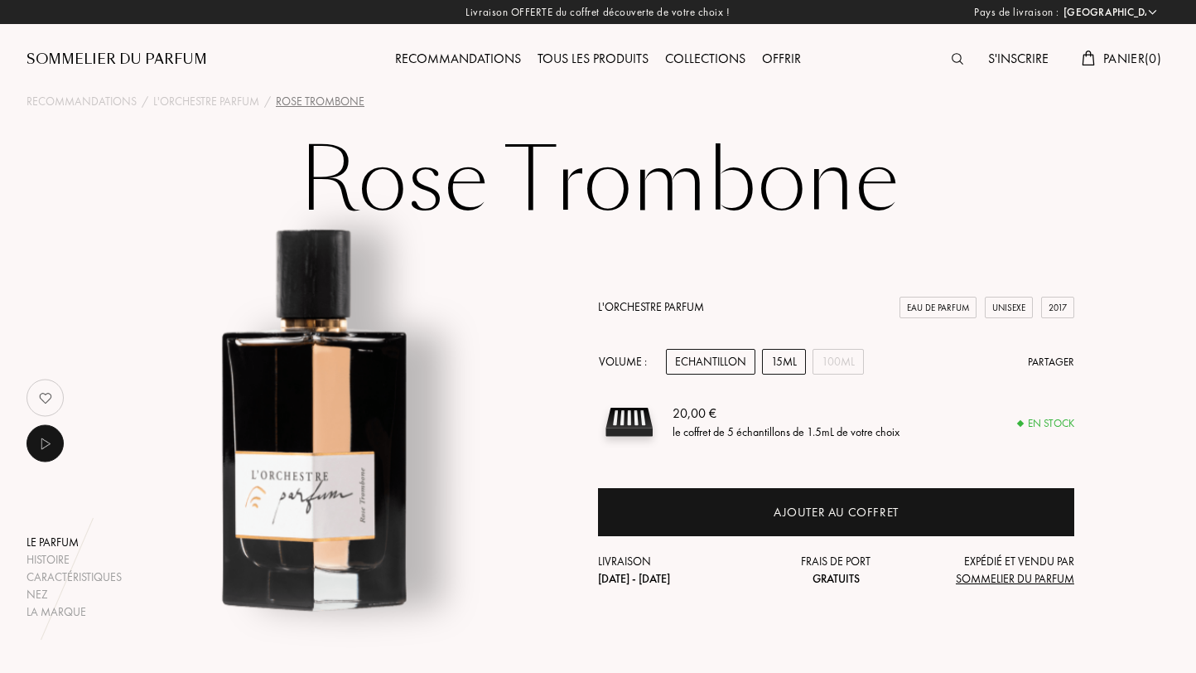
click at [784, 367] on div "15mL" at bounding box center [784, 362] width 44 height 26
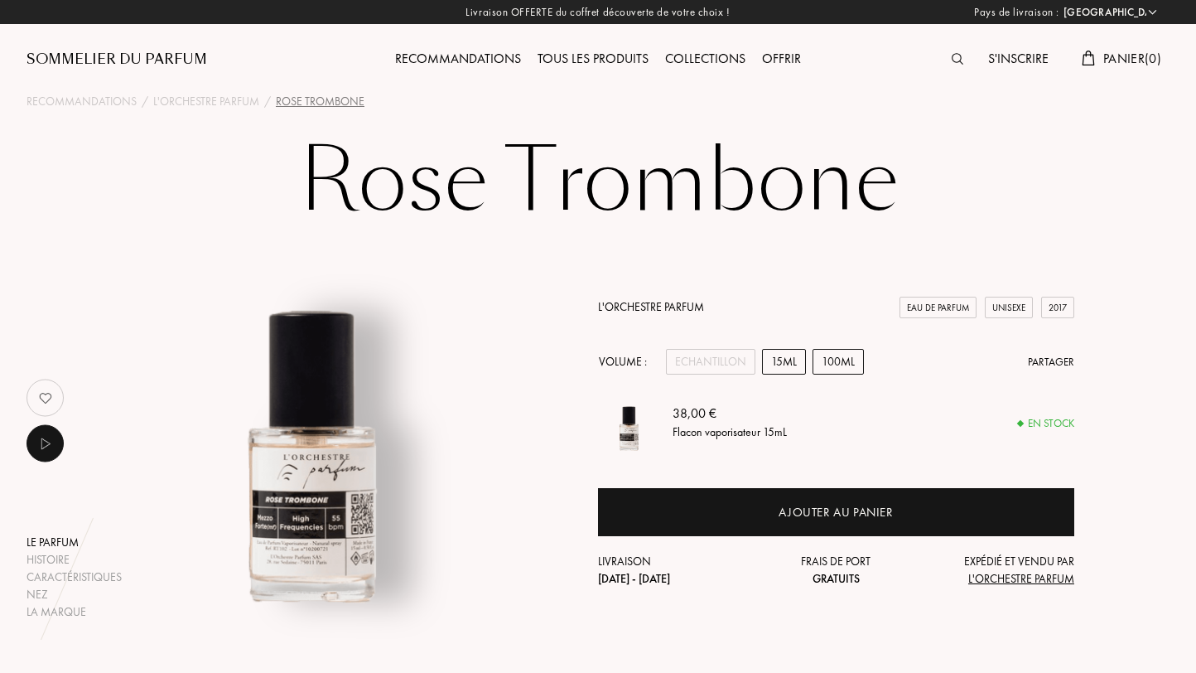
click at [828, 360] on div "100mL" at bounding box center [838, 362] width 51 height 26
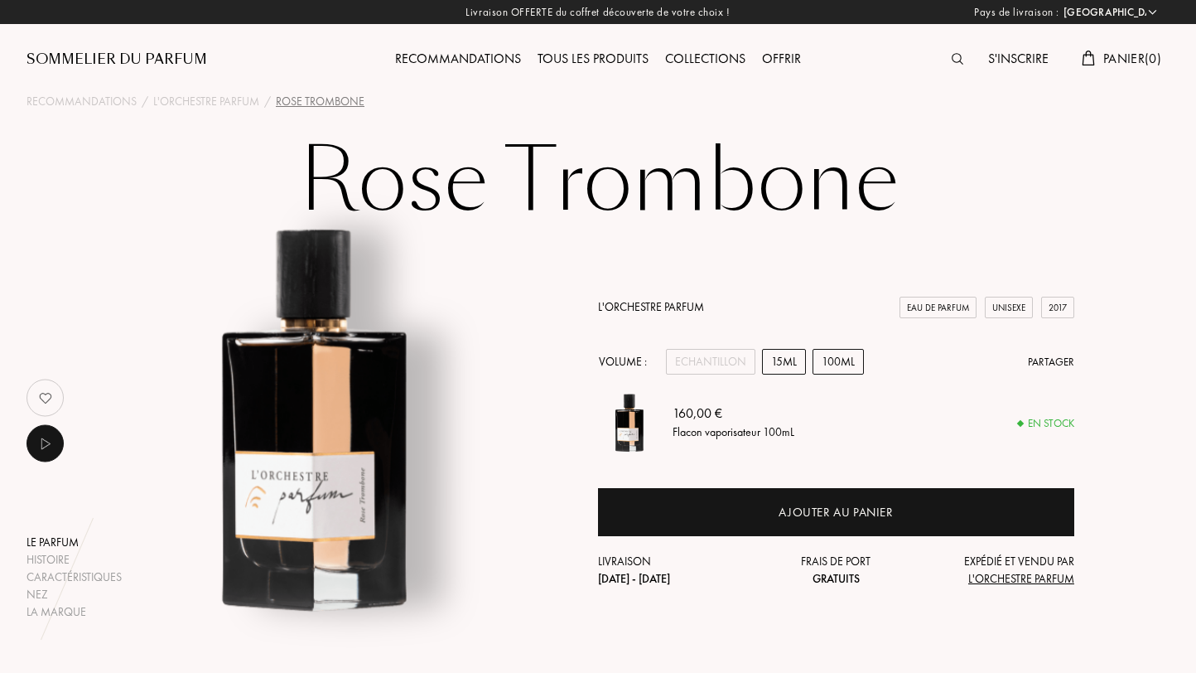
click at [785, 364] on div "15mL" at bounding box center [784, 362] width 44 height 26
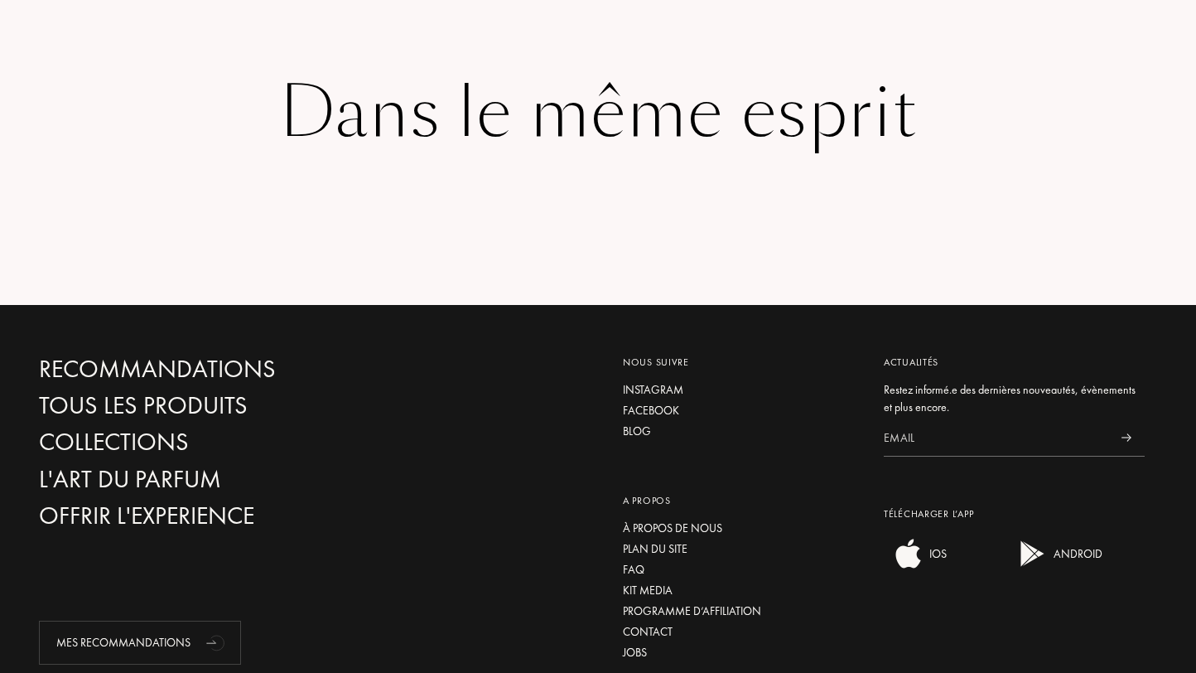
scroll to position [2948, 0]
